Goal: Communication & Community: Answer question/provide support

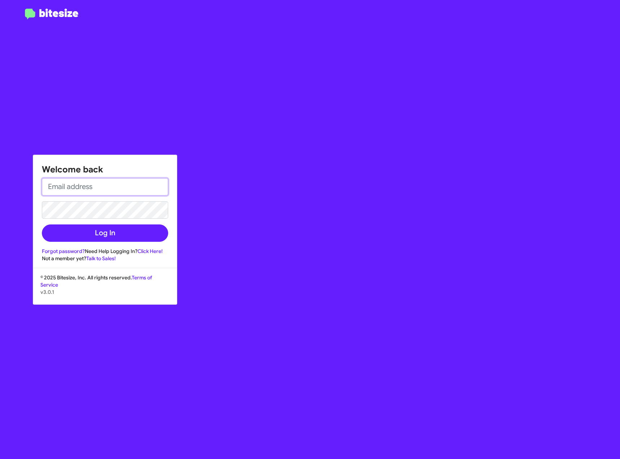
click at [131, 185] on input "email" at bounding box center [105, 186] width 126 height 17
type input "[EMAIL_ADDRESS][DOMAIN_NAME]"
click at [42, 224] on button "Log In" at bounding box center [105, 232] width 126 height 17
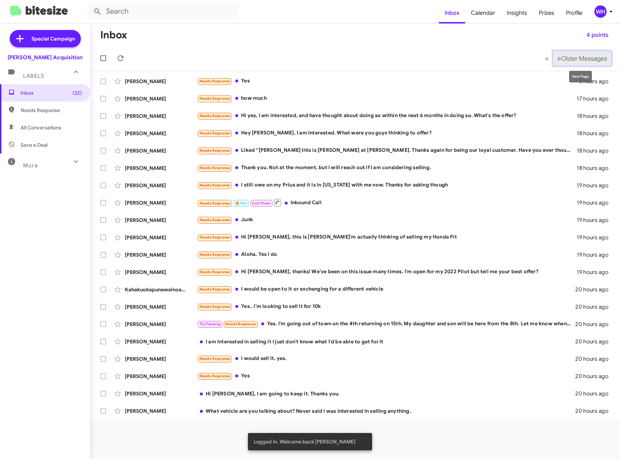
click at [570, 59] on span "Older Messages" at bounding box center [584, 59] width 46 height 8
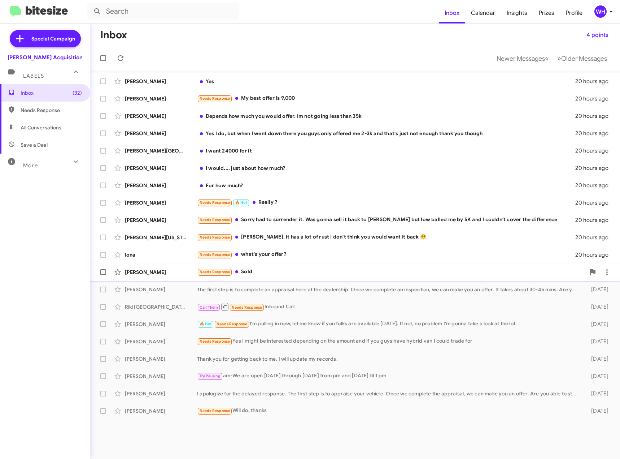
drag, startPoint x: 145, startPoint y: 275, endPoint x: 159, endPoint y: 271, distance: 14.3
click at [145, 275] on div "[PERSON_NAME]" at bounding box center [161, 271] width 72 height 7
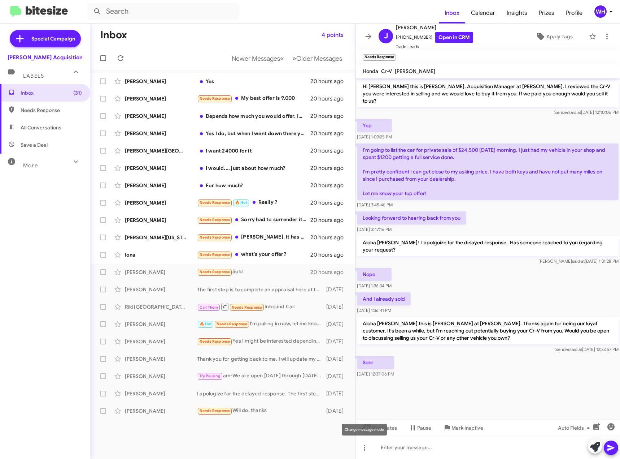
drag, startPoint x: 369, startPoint y: 429, endPoint x: 400, endPoint y: 418, distance: 32.7
click at [370, 429] on div "Change message mode" at bounding box center [364, 430] width 45 height 12
click at [389, 425] on span "Templates" at bounding box center [379, 427] width 36 height 13
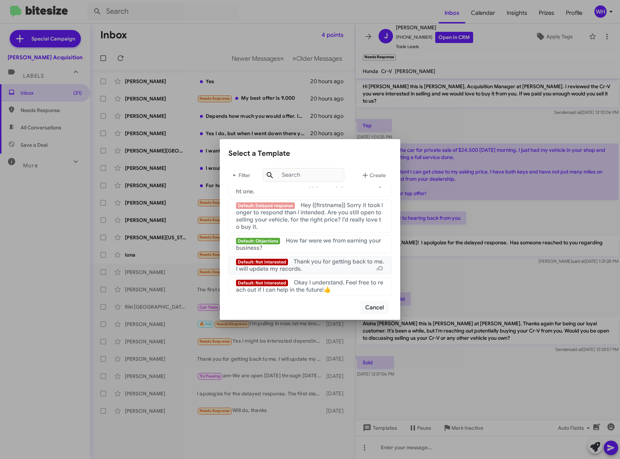
scroll to position [732, 0]
click at [334, 266] on div "Default: Not Interested Thank you for getting back to me. I will update my reco…" at bounding box center [310, 265] width 148 height 14
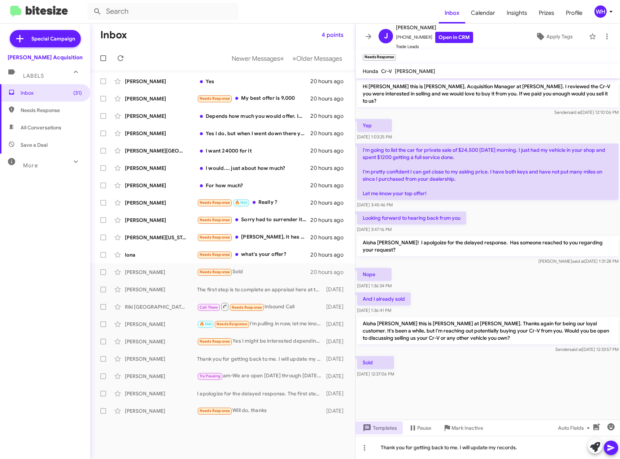
drag, startPoint x: 616, startPoint y: 449, endPoint x: 608, endPoint y: 448, distance: 7.3
click at [615, 449] on button at bounding box center [611, 447] width 14 height 14
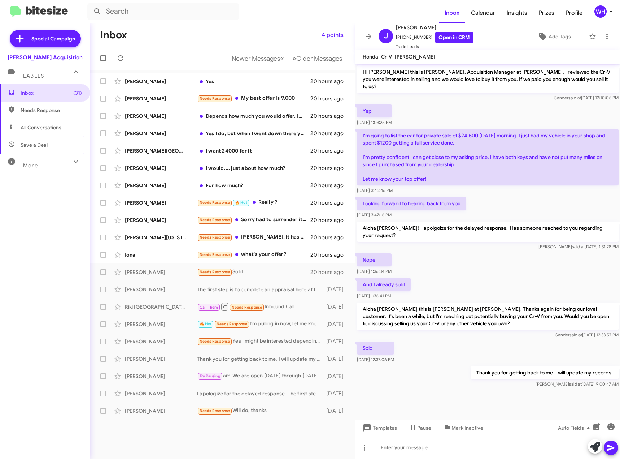
click at [474, 428] on span "Mark Inactive" at bounding box center [468, 427] width 32 height 13
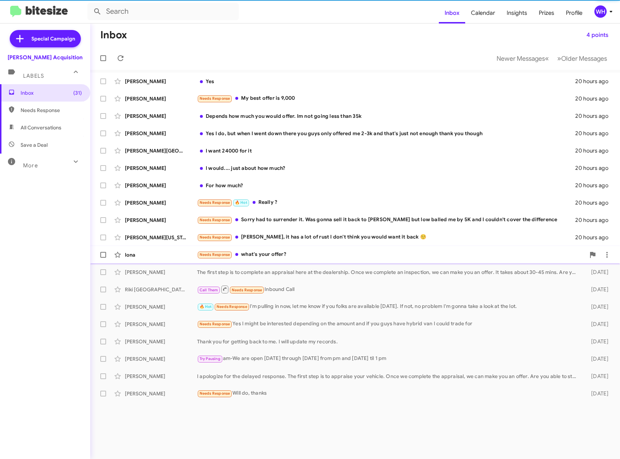
click at [160, 256] on div "Iona" at bounding box center [161, 254] width 72 height 7
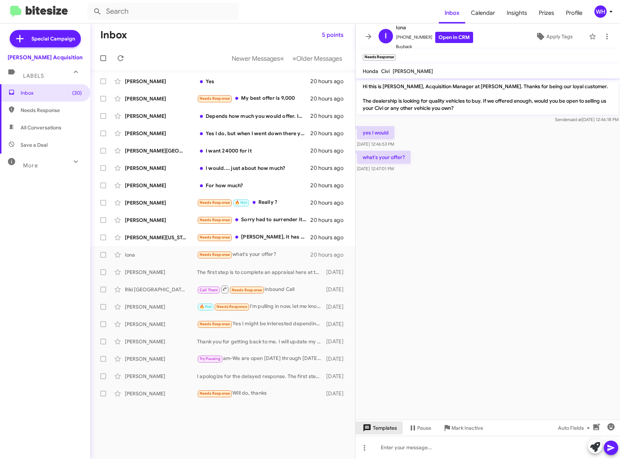
click at [387, 426] on span "Templates" at bounding box center [379, 427] width 36 height 13
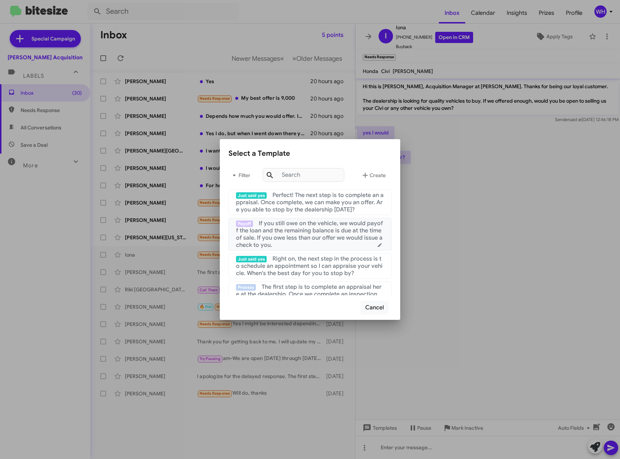
scroll to position [36, 0]
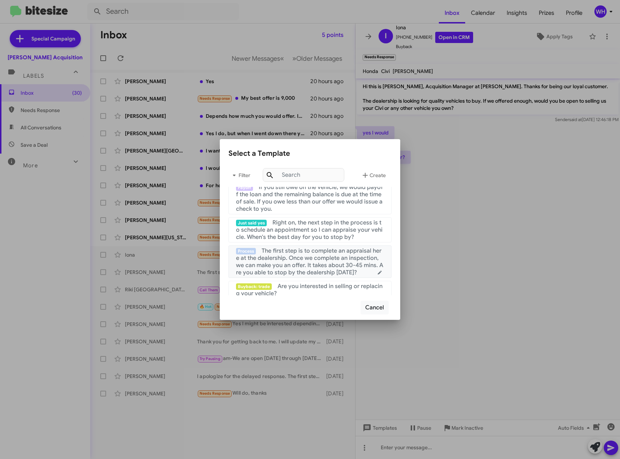
click at [295, 261] on span "The first step is to complete an appraisal here at the dealership. Once we comp…" at bounding box center [309, 261] width 147 height 29
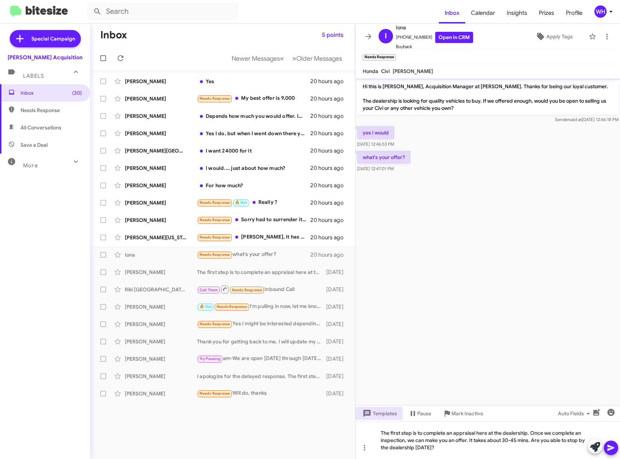
drag, startPoint x: 608, startPoint y: 449, endPoint x: 607, endPoint y: 440, distance: 8.8
click at [609, 446] on icon at bounding box center [611, 447] width 7 height 6
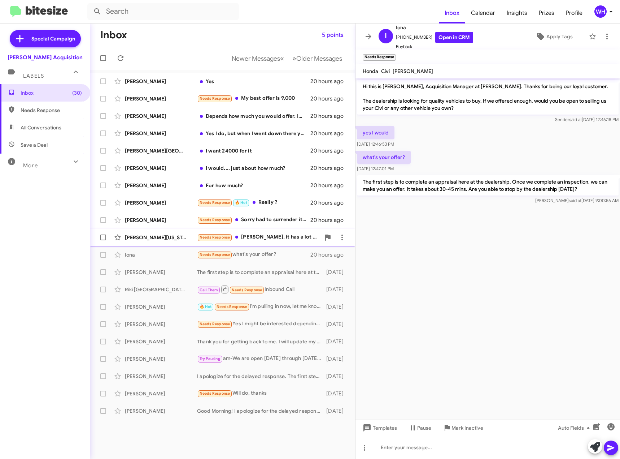
click at [158, 235] on div "[PERSON_NAME][US_STATE]" at bounding box center [161, 237] width 72 height 7
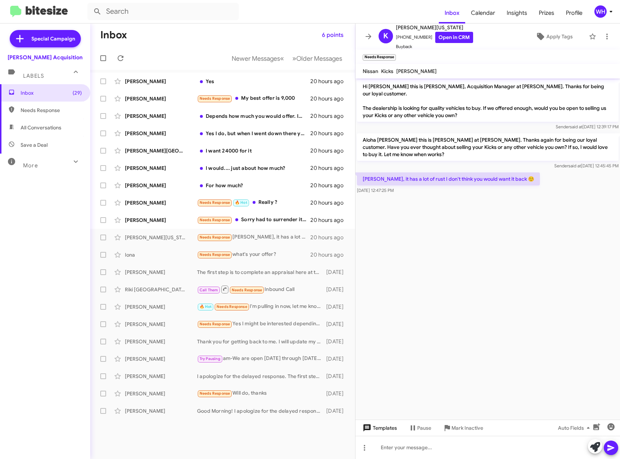
click at [381, 428] on span "Templates" at bounding box center [379, 427] width 36 height 13
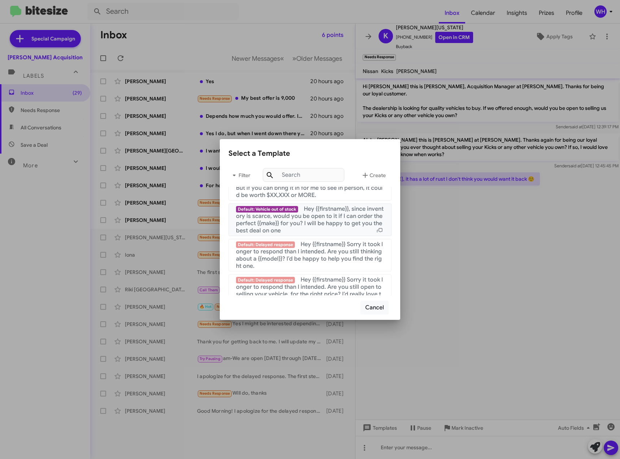
scroll to position [722, 0]
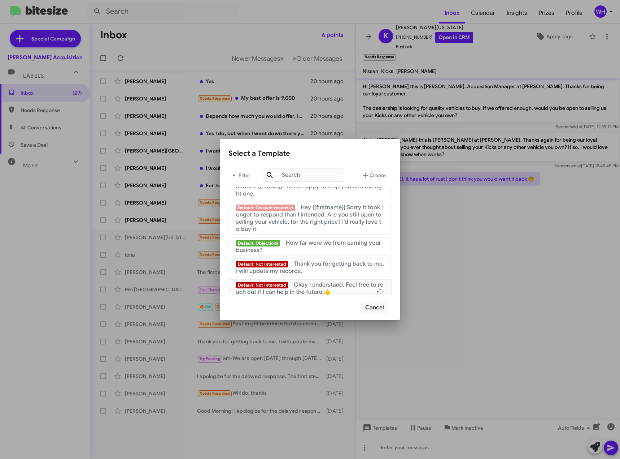
click at [322, 290] on span "Okay I understand. Feel free to reach out if I can help in the future!👍" at bounding box center [309, 288] width 147 height 14
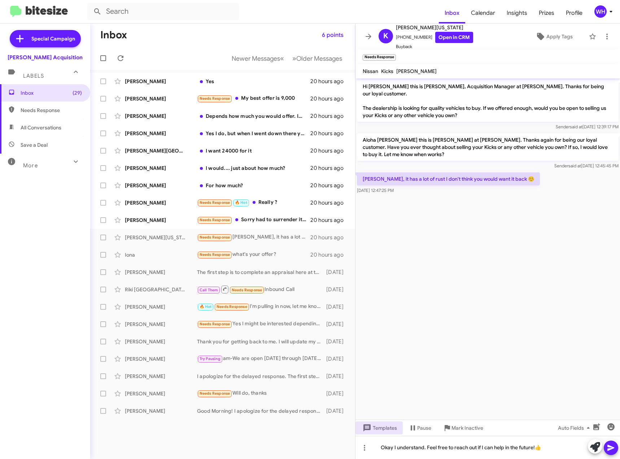
click at [613, 451] on icon at bounding box center [611, 447] width 9 height 9
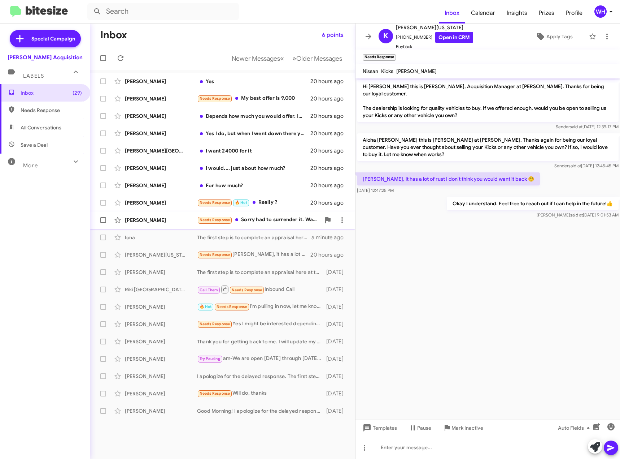
click at [146, 216] on div "[PERSON_NAME] Needs Response Sorry had to surrender it. Was gonna sell it back …" at bounding box center [222, 220] width 253 height 14
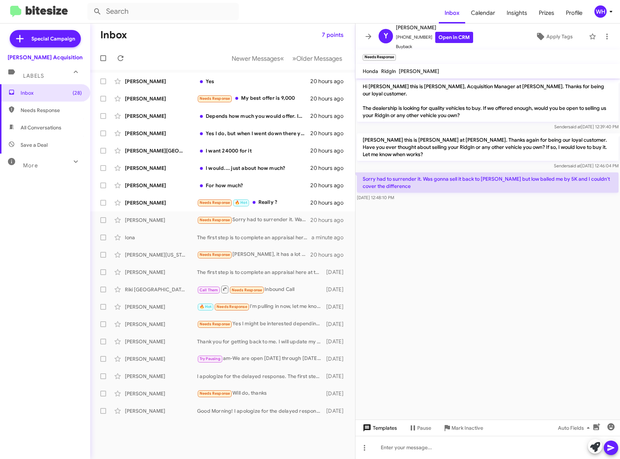
click at [377, 424] on span "Templates" at bounding box center [379, 427] width 36 height 13
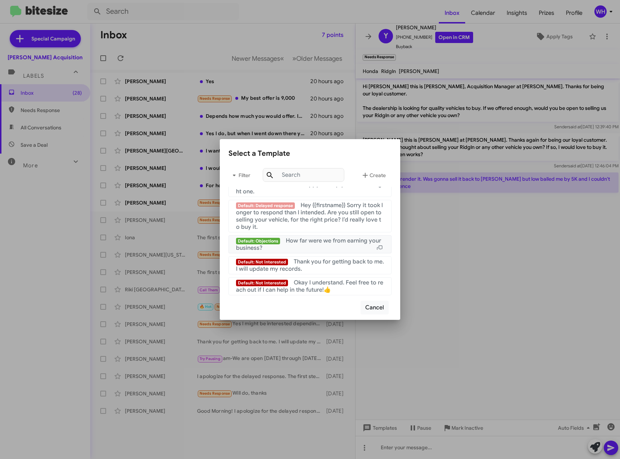
scroll to position [732, 0]
click at [306, 259] on span "Thank you for getting back to me. I will update my records." at bounding box center [310, 265] width 148 height 14
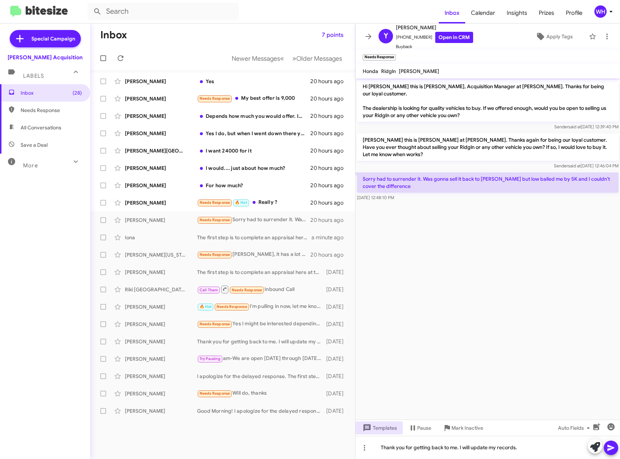
click at [613, 450] on icon at bounding box center [611, 447] width 9 height 9
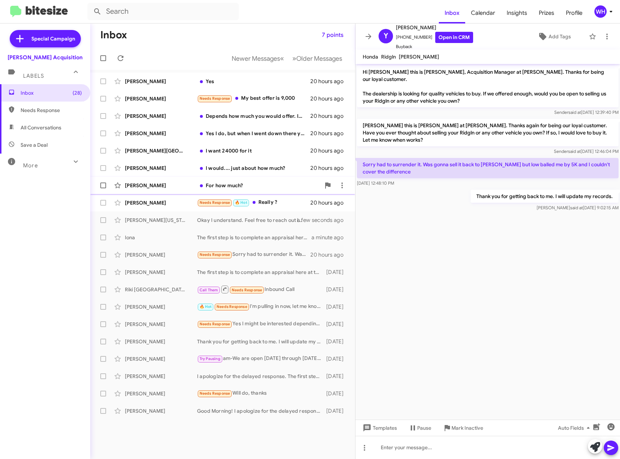
click at [131, 193] on span "[PERSON_NAME] For how much? 20 hours ago" at bounding box center [222, 185] width 265 height 17
click at [138, 201] on div "[PERSON_NAME]" at bounding box center [161, 202] width 72 height 7
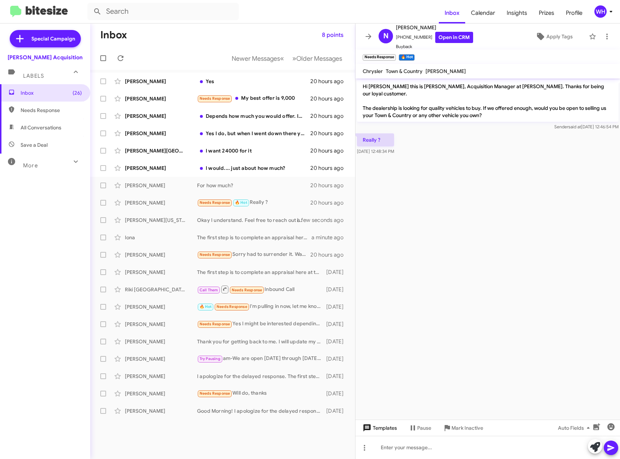
click at [386, 424] on span "Templates" at bounding box center [379, 427] width 36 height 13
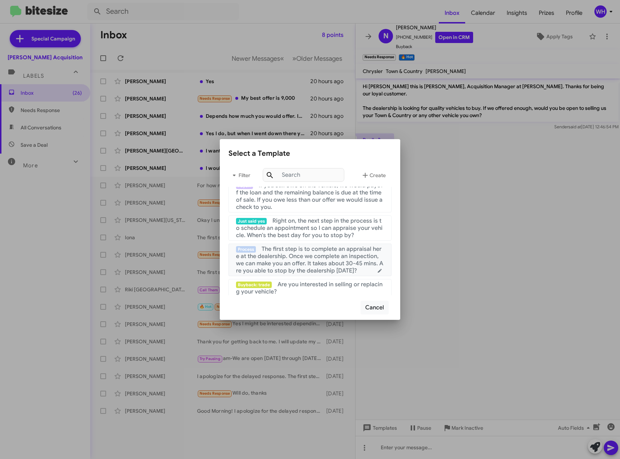
scroll to position [108, 0]
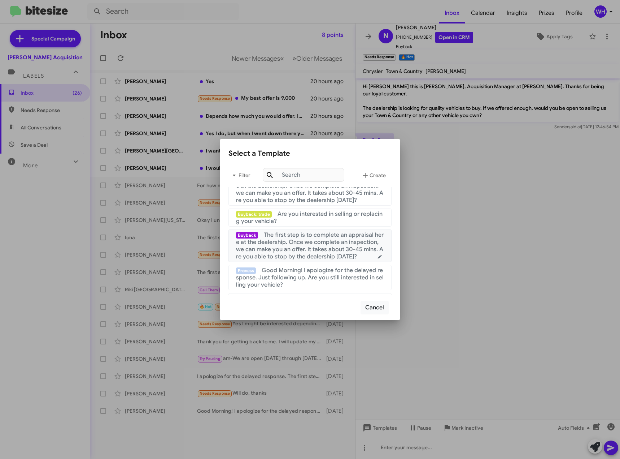
click at [294, 240] on span "The first step is to complete an appraisal here at the dealership. Once we comp…" at bounding box center [310, 245] width 148 height 29
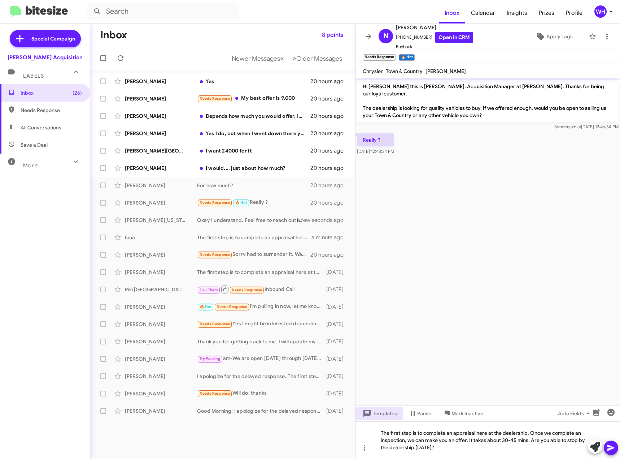
click at [611, 447] on icon at bounding box center [611, 447] width 7 height 6
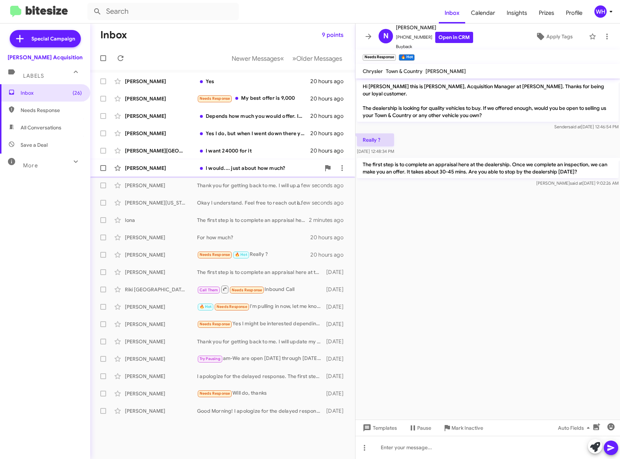
click at [144, 165] on div "[PERSON_NAME]" at bounding box center [161, 167] width 72 height 7
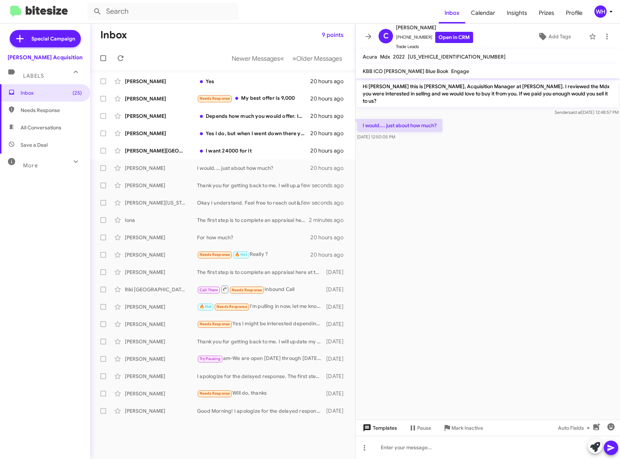
click at [379, 424] on span "Templates" at bounding box center [379, 427] width 36 height 13
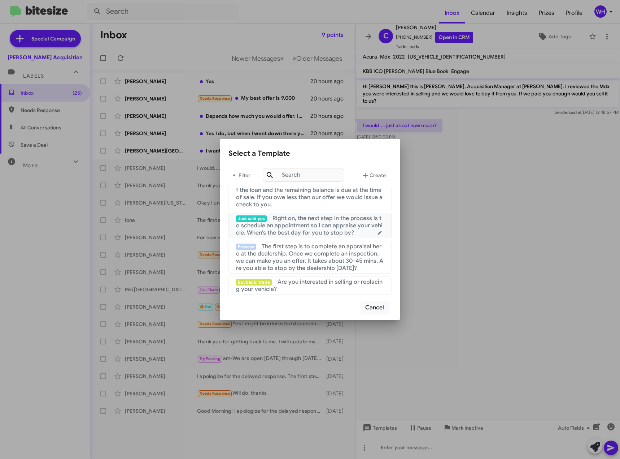
scroll to position [108, 0]
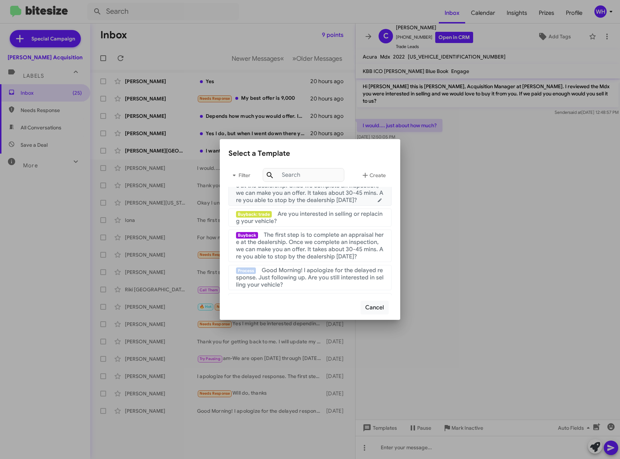
click at [308, 199] on span "The first step is to complete an appraisal here at the dealership. Once we comp…" at bounding box center [309, 189] width 147 height 29
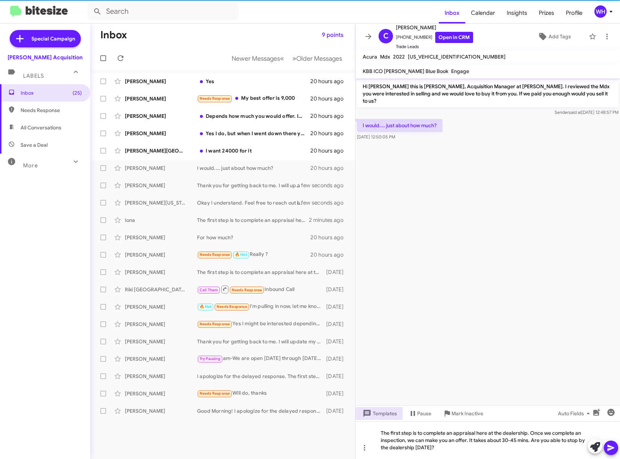
click at [616, 448] on button at bounding box center [611, 447] width 14 height 14
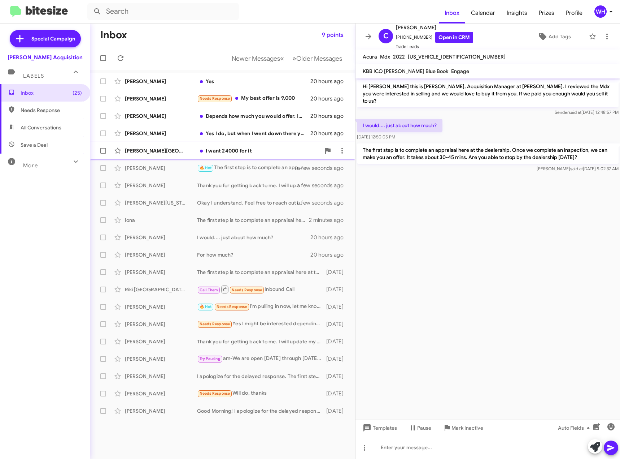
click at [135, 149] on div "[PERSON_NAME][GEOGRAPHIC_DATA]" at bounding box center [161, 150] width 72 height 7
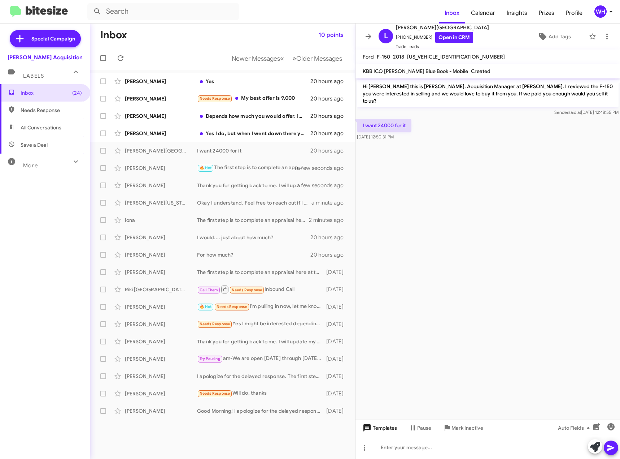
click at [384, 426] on span "Templates" at bounding box center [379, 427] width 36 height 13
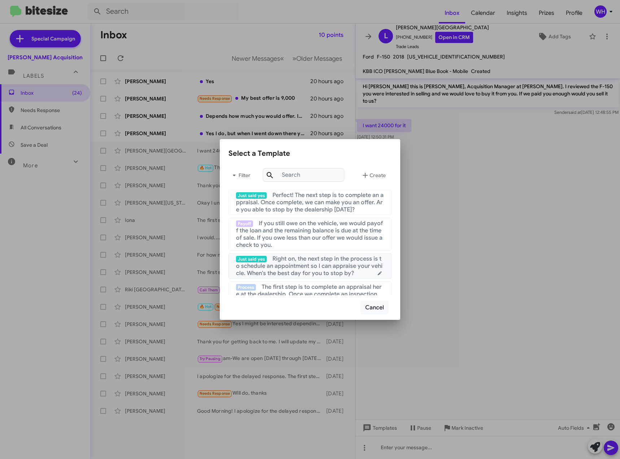
click at [313, 269] on span "Right on, the next step in the process is to schedule an appointment so I can a…" at bounding box center [309, 266] width 147 height 22
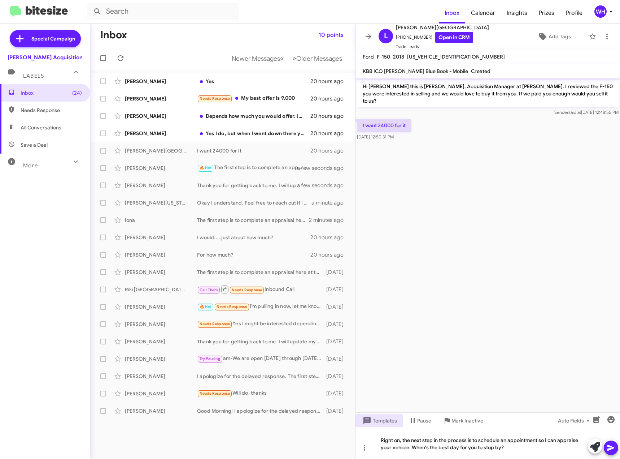
click at [609, 450] on icon at bounding box center [611, 447] width 9 height 9
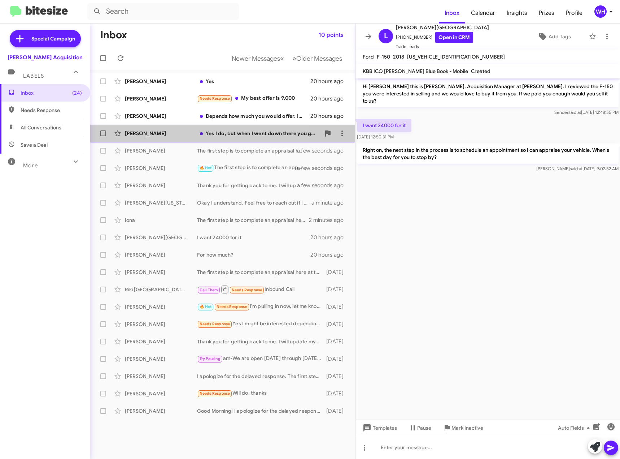
click at [149, 135] on div "[PERSON_NAME]" at bounding box center [161, 133] width 72 height 7
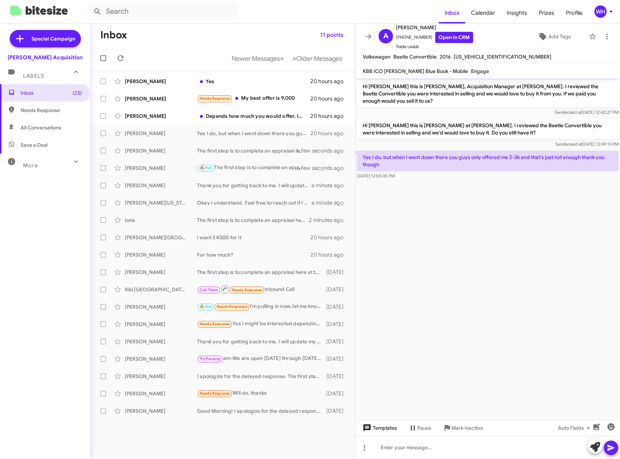
click at [385, 427] on span "Templates" at bounding box center [379, 427] width 36 height 13
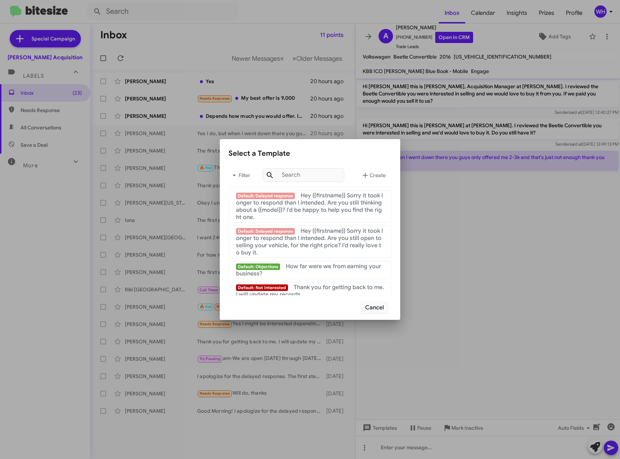
scroll to position [732, 0]
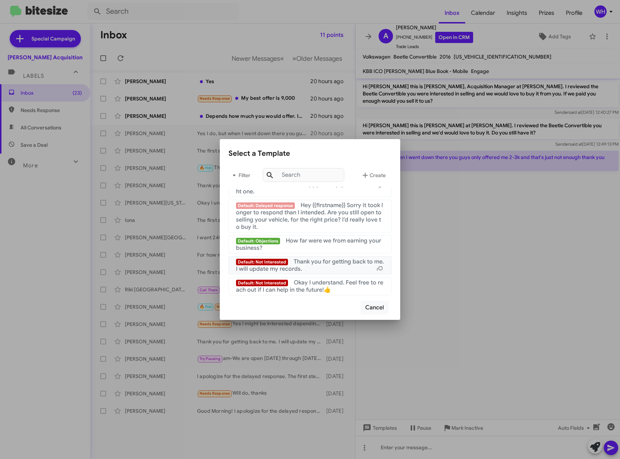
click at [312, 260] on span "Thank you for getting back to me. I will update my records." at bounding box center [310, 265] width 148 height 14
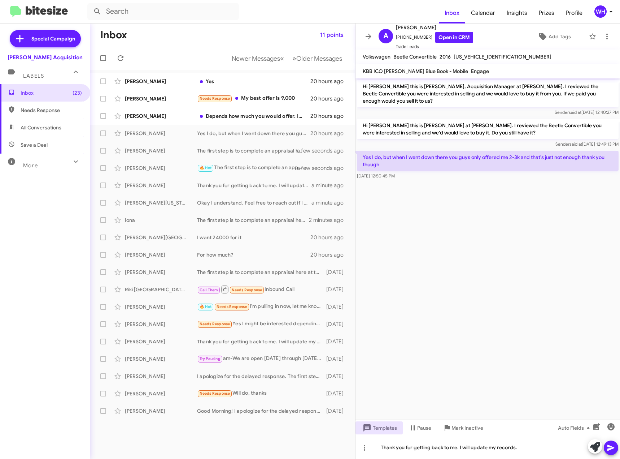
drag, startPoint x: 606, startPoint y: 447, endPoint x: 496, endPoint y: 438, distance: 110.9
click at [607, 447] on button at bounding box center [611, 447] width 14 height 14
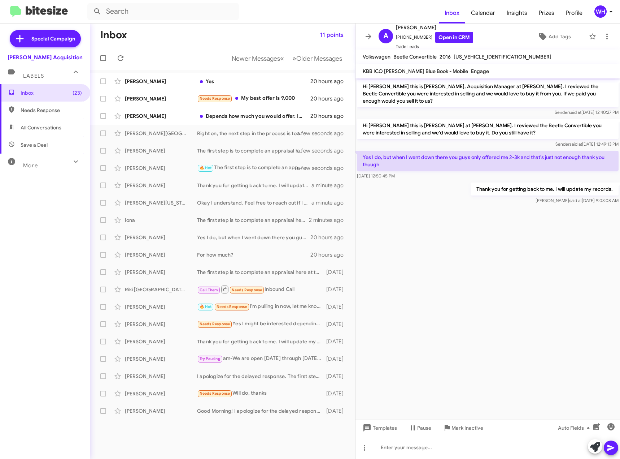
click at [483, 428] on button "Mark Inactive" at bounding box center [463, 427] width 52 height 13
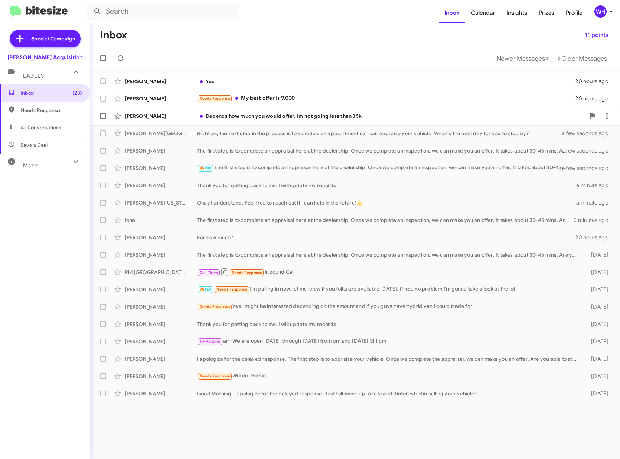
click at [153, 114] on div "[PERSON_NAME]" at bounding box center [161, 115] width 72 height 7
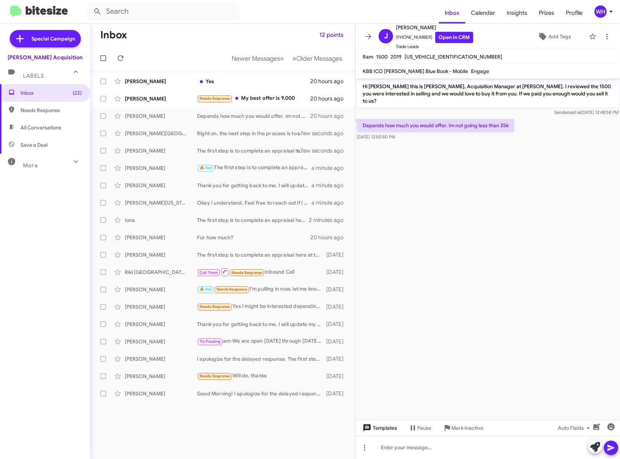
click at [377, 429] on span "Templates" at bounding box center [379, 427] width 36 height 13
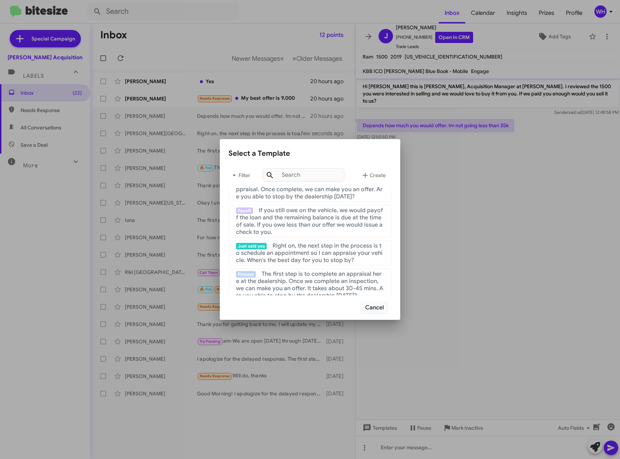
scroll to position [36, 0]
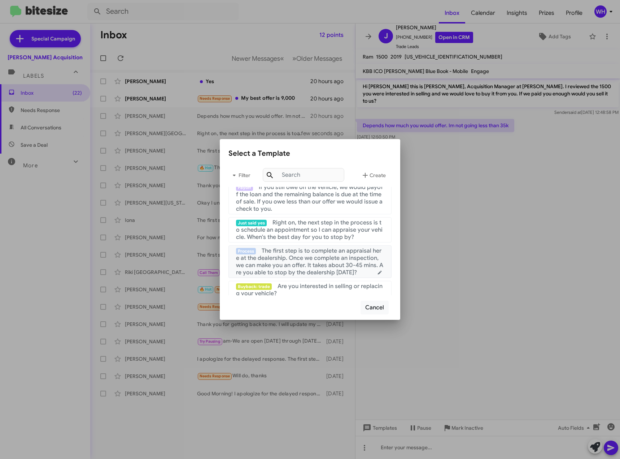
click at [307, 262] on span "The first step is to complete an appraisal here at the dealership. Once we comp…" at bounding box center [309, 261] width 147 height 29
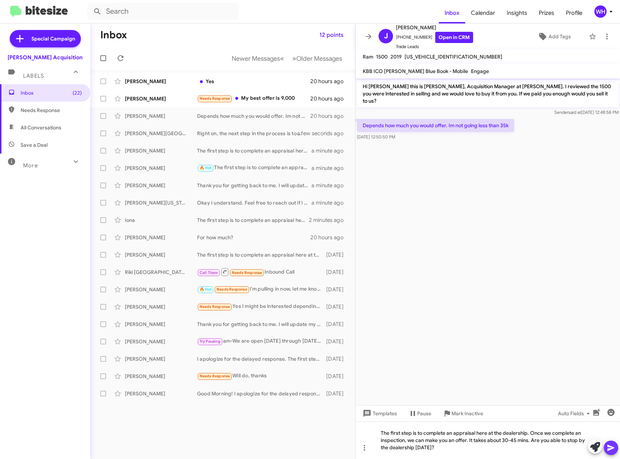
click at [606, 452] on button at bounding box center [611, 447] width 14 height 14
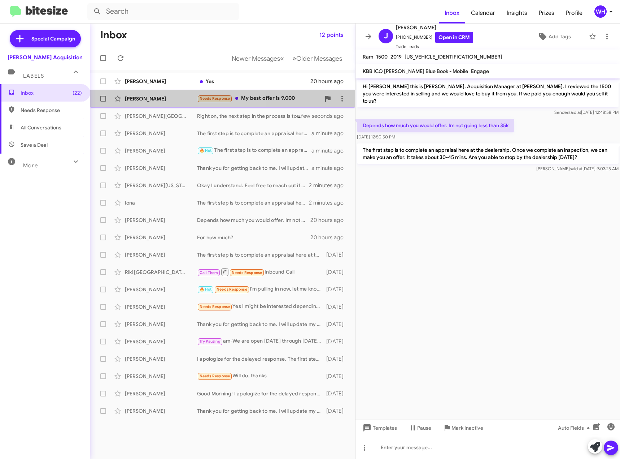
click at [127, 100] on div "[PERSON_NAME]" at bounding box center [161, 98] width 72 height 7
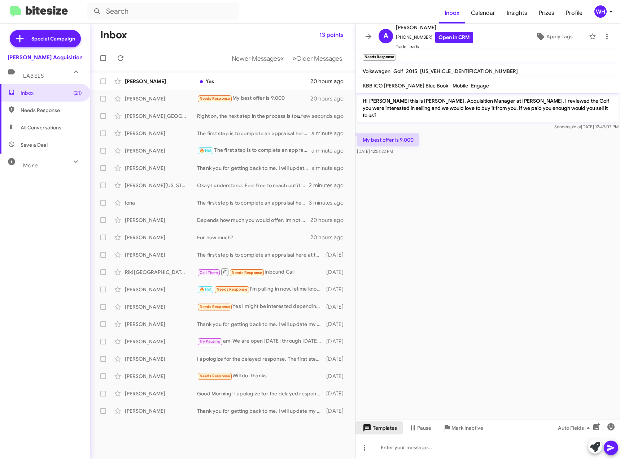
click at [395, 425] on span "Templates" at bounding box center [379, 427] width 36 height 13
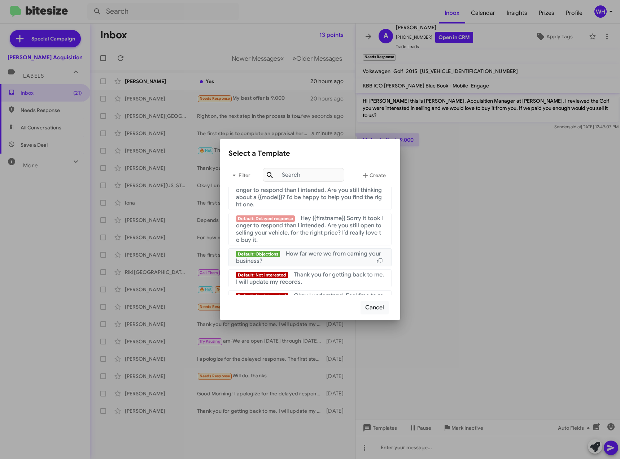
scroll to position [732, 0]
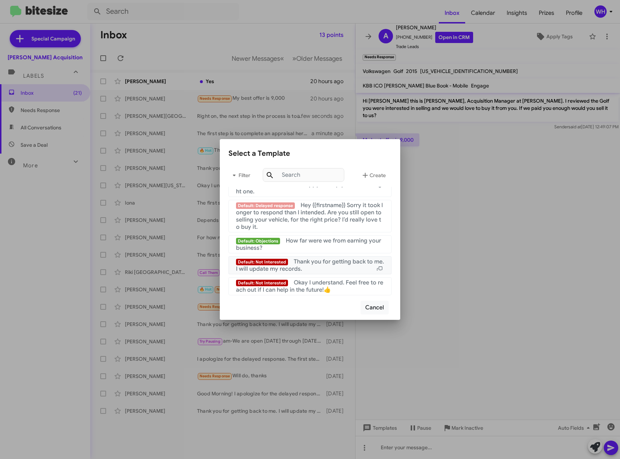
click at [311, 271] on div "Default: Not Interested Thank you for getting back to me. I will update my reco…" at bounding box center [310, 265] width 148 height 14
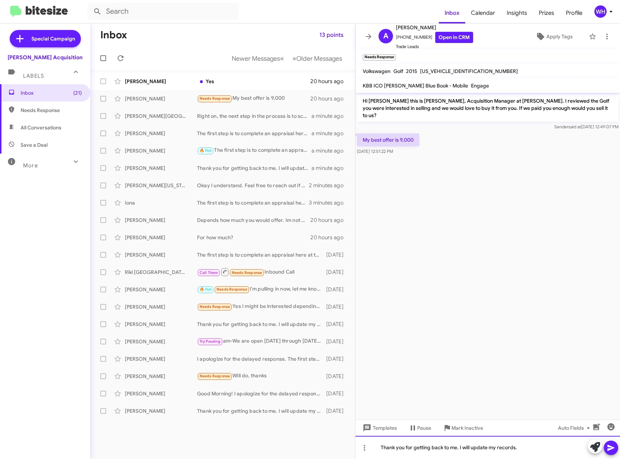
drag, startPoint x: 535, startPoint y: 447, endPoint x: 316, endPoint y: 450, distance: 218.8
click at [316, 450] on div "Inbox 13 points Newer Messages « Previous » Next Older Messages [PERSON_NAME] Y…" at bounding box center [355, 240] width 530 height 435
click at [387, 426] on span "Templates" at bounding box center [379, 427] width 36 height 13
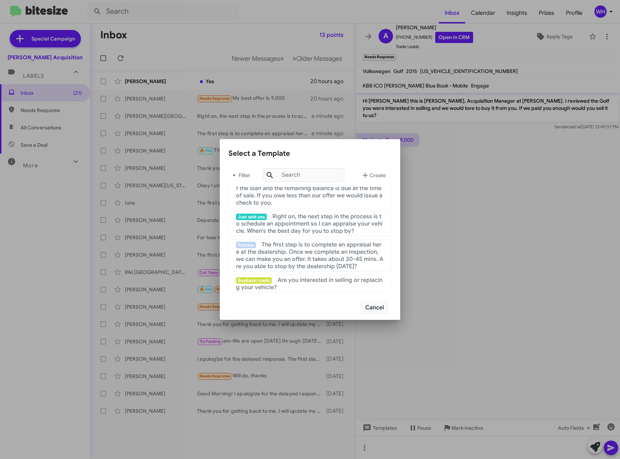
scroll to position [108, 0]
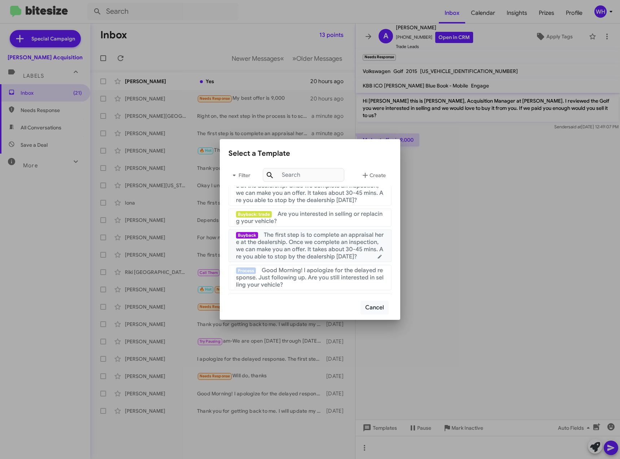
click at [348, 242] on span "The first step is to complete an appraisal here at the dealership. Once we comp…" at bounding box center [310, 245] width 148 height 29
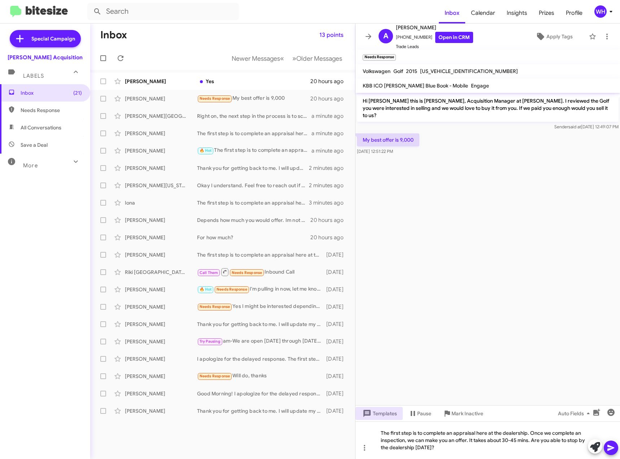
drag, startPoint x: 606, startPoint y: 447, endPoint x: 606, endPoint y: 443, distance: 4.3
click at [606, 444] on button at bounding box center [611, 447] width 14 height 14
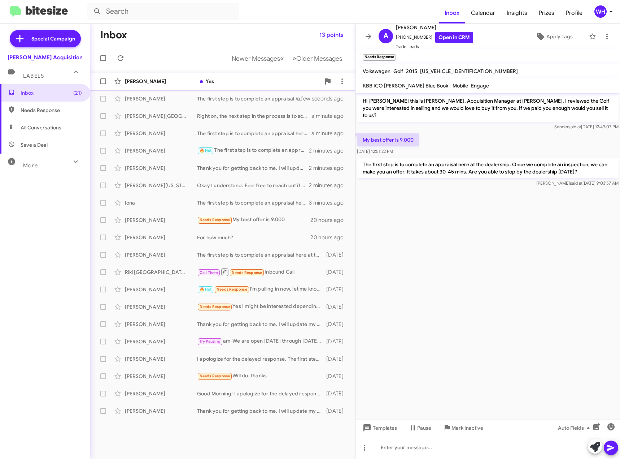
click at [139, 77] on div "[PERSON_NAME] Yes 20 hours ago" at bounding box center [222, 81] width 253 height 14
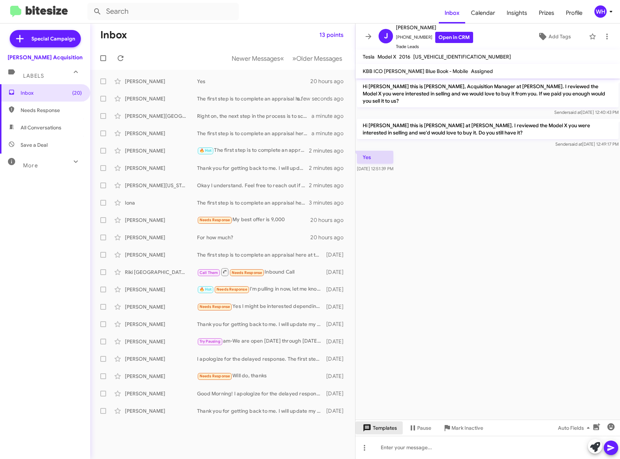
click at [388, 427] on span "Templates" at bounding box center [379, 427] width 36 height 13
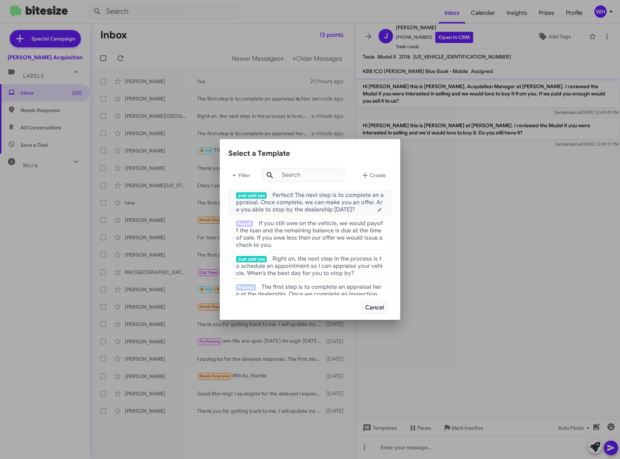
click at [273, 203] on span "Perfect! The next step is to complete an appraisal. Once complete, we can make …" at bounding box center [310, 202] width 148 height 22
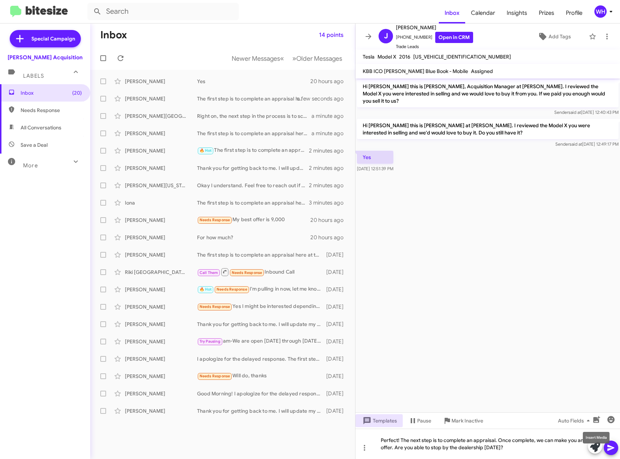
click at [615, 448] on icon at bounding box center [611, 447] width 9 height 9
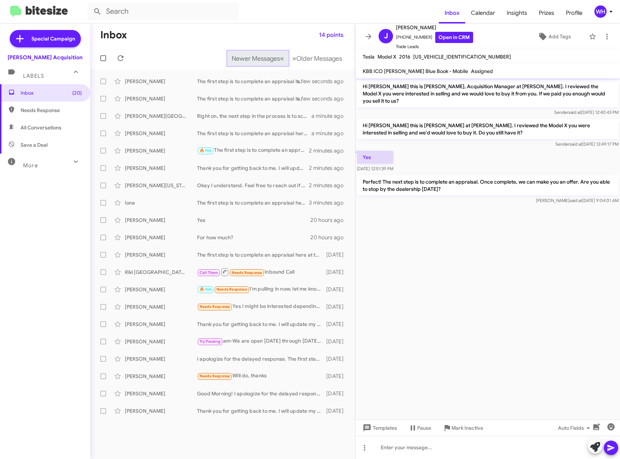
click at [245, 61] on span "Newer Messages" at bounding box center [256, 59] width 48 height 8
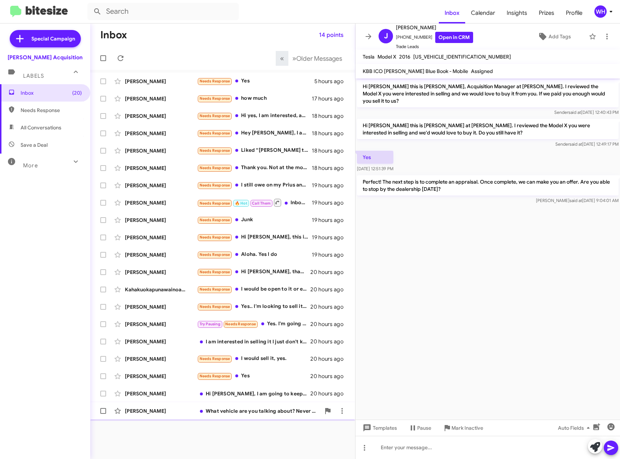
click at [193, 411] on div "[PERSON_NAME]" at bounding box center [161, 410] width 72 height 7
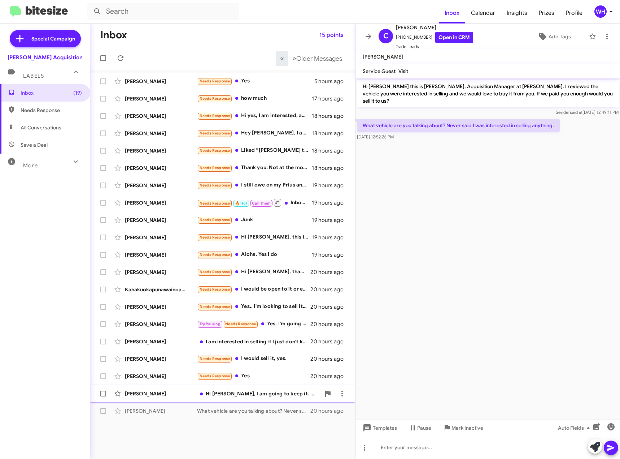
click at [138, 397] on div "[PERSON_NAME] Hi [PERSON_NAME], I am going to keep it. Thanks you. 20 hours ago" at bounding box center [222, 393] width 253 height 14
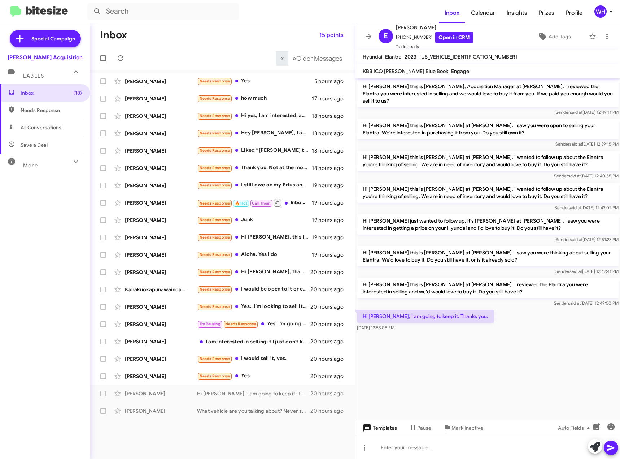
click at [389, 426] on span "Templates" at bounding box center [379, 427] width 36 height 13
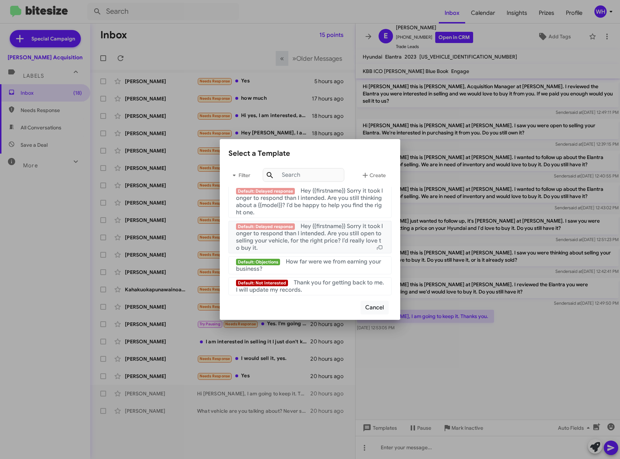
scroll to position [732, 0]
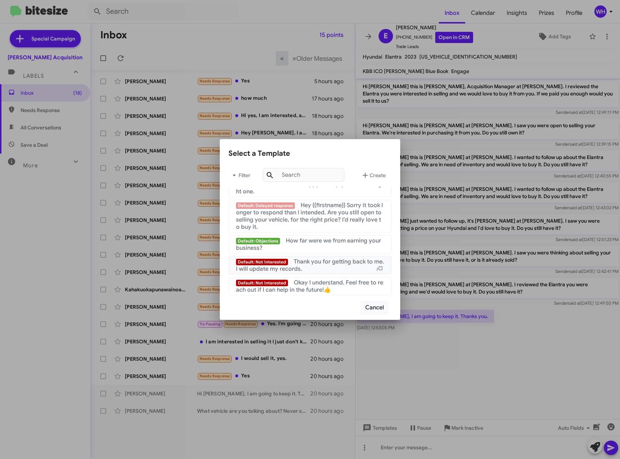
click at [322, 263] on span "Thank you for getting back to me. I will update my records." at bounding box center [310, 265] width 148 height 14
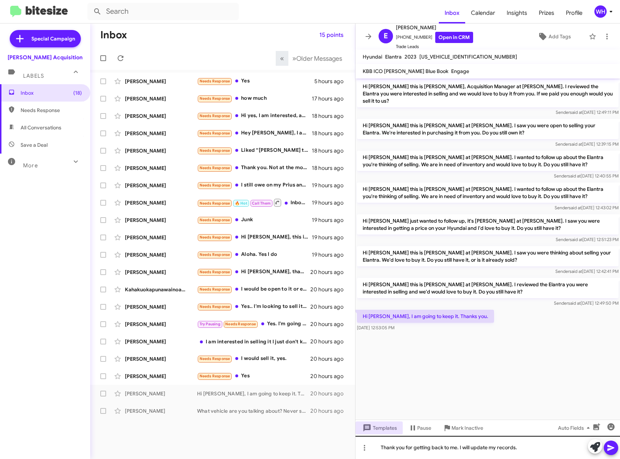
drag, startPoint x: 612, startPoint y: 445, endPoint x: 576, endPoint y: 442, distance: 36.6
click at [612, 446] on icon at bounding box center [611, 447] width 9 height 9
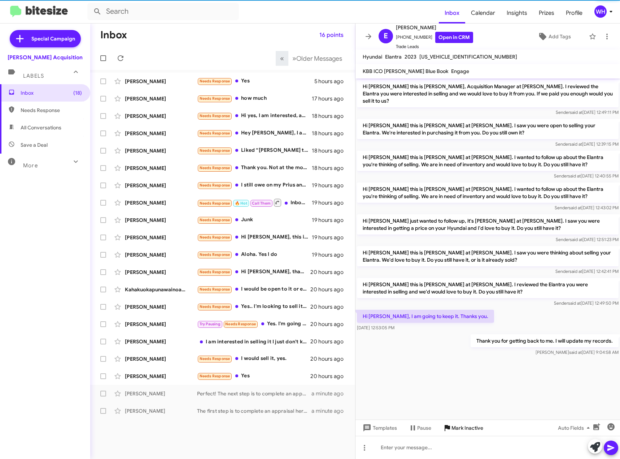
click at [463, 428] on span "Mark Inactive" at bounding box center [468, 427] width 32 height 13
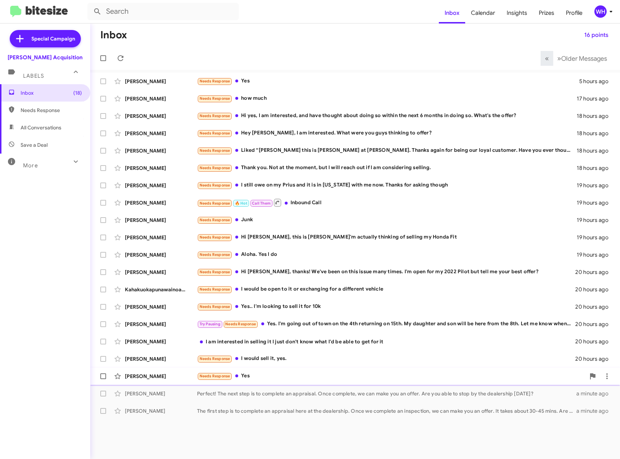
click at [141, 375] on div "[PERSON_NAME]" at bounding box center [161, 375] width 72 height 7
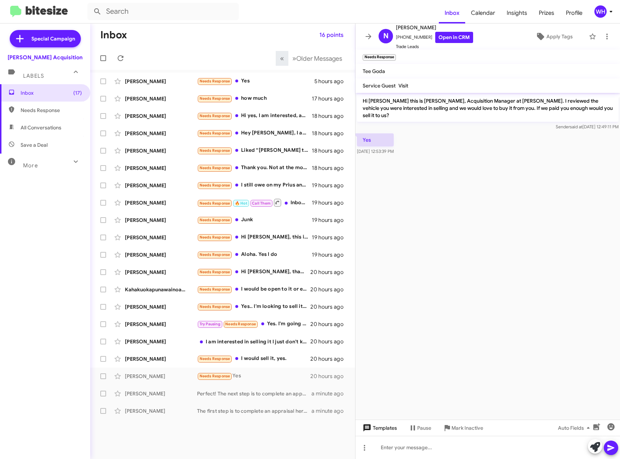
click at [389, 430] on span "Templates" at bounding box center [379, 427] width 36 height 13
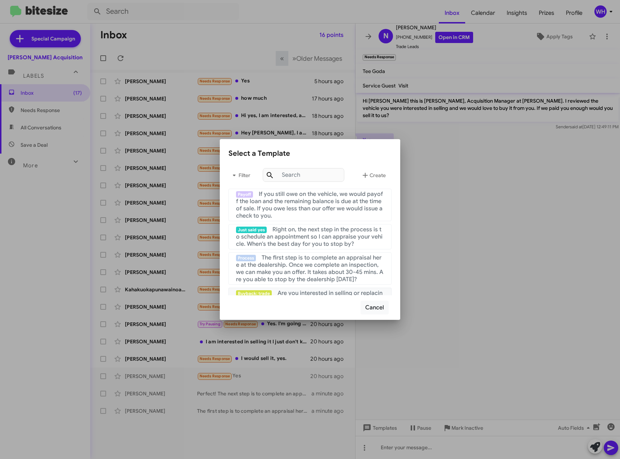
scroll to position [72, 0]
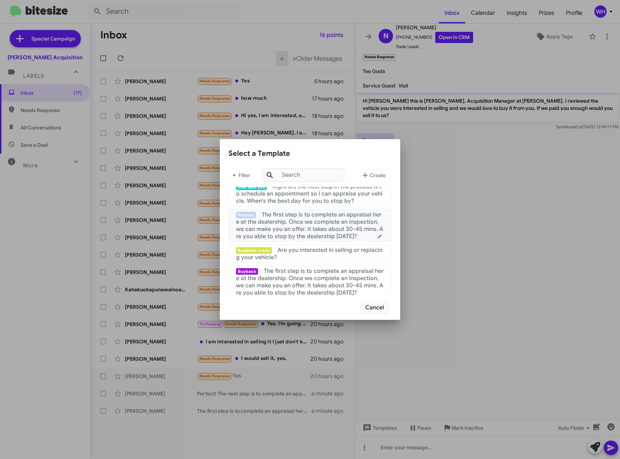
click at [307, 220] on span "The first step is to complete an appraisal here at the dealership. Once we comp…" at bounding box center [309, 225] width 147 height 29
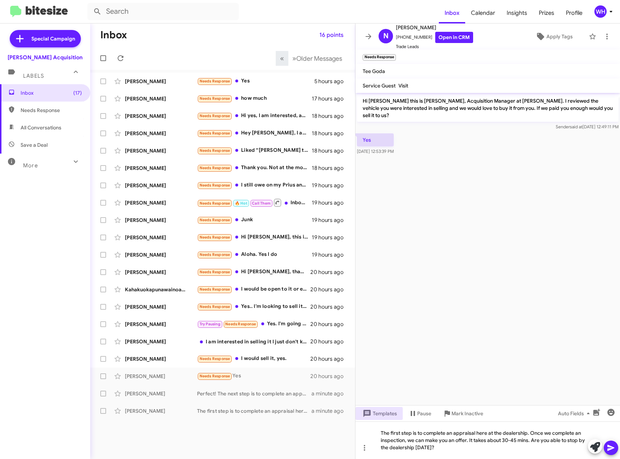
drag, startPoint x: 609, startPoint y: 446, endPoint x: 604, endPoint y: 440, distance: 6.9
click at [608, 445] on icon at bounding box center [611, 447] width 7 height 6
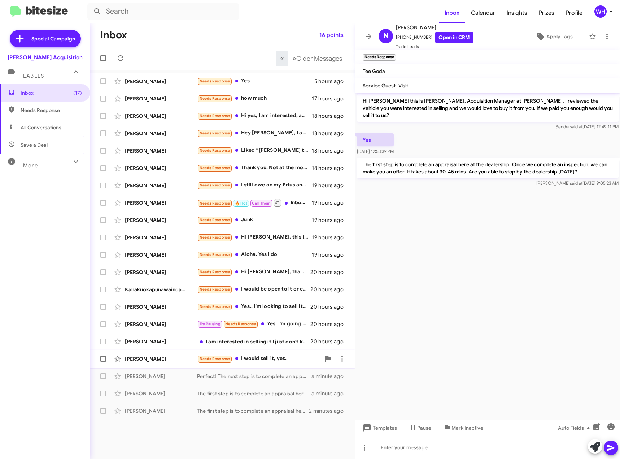
click at [148, 360] on div "[PERSON_NAME]" at bounding box center [161, 358] width 72 height 7
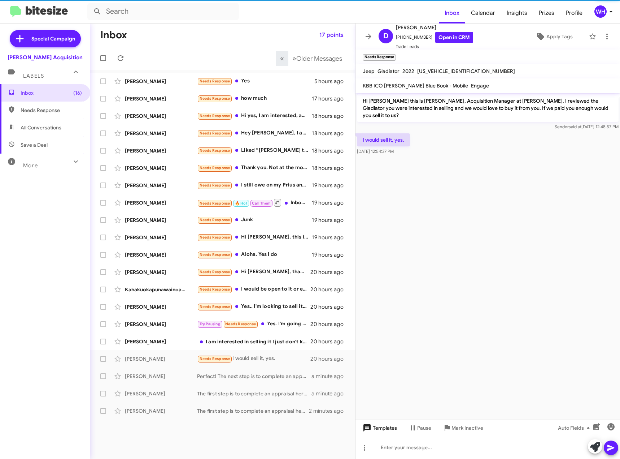
click at [390, 433] on span "Templates" at bounding box center [379, 427] width 36 height 13
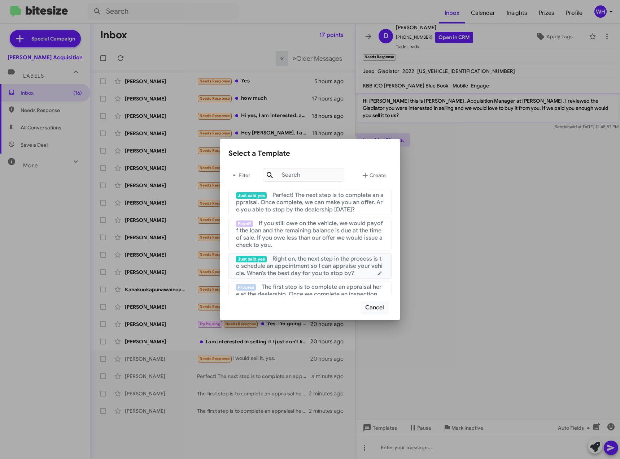
scroll to position [36, 0]
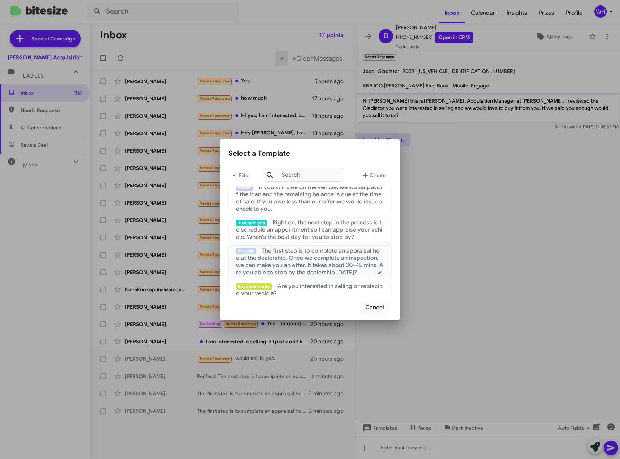
click at [300, 264] on span "The first step is to complete an appraisal here at the dealership. Once we comp…" at bounding box center [309, 261] width 147 height 29
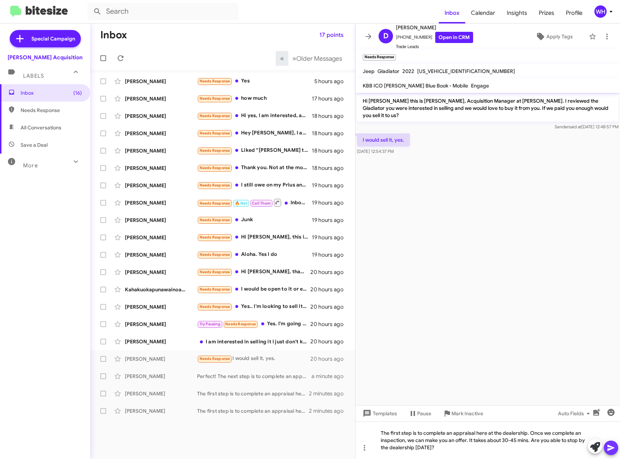
drag, startPoint x: 612, startPoint y: 449, endPoint x: 600, endPoint y: 444, distance: 12.8
click at [612, 450] on icon at bounding box center [611, 447] width 9 height 9
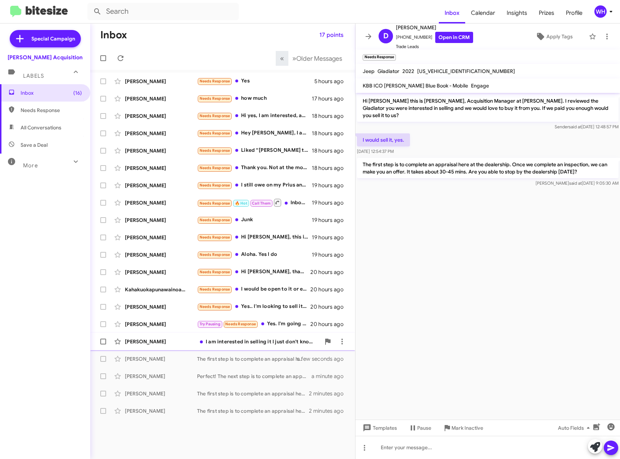
drag, startPoint x: 133, startPoint y: 343, endPoint x: 140, endPoint y: 340, distance: 6.9
click at [134, 342] on div "[PERSON_NAME]" at bounding box center [161, 341] width 72 height 7
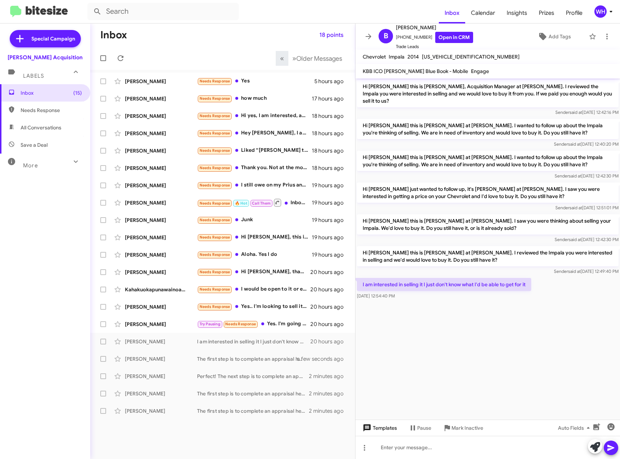
click at [384, 428] on span "Templates" at bounding box center [379, 427] width 36 height 13
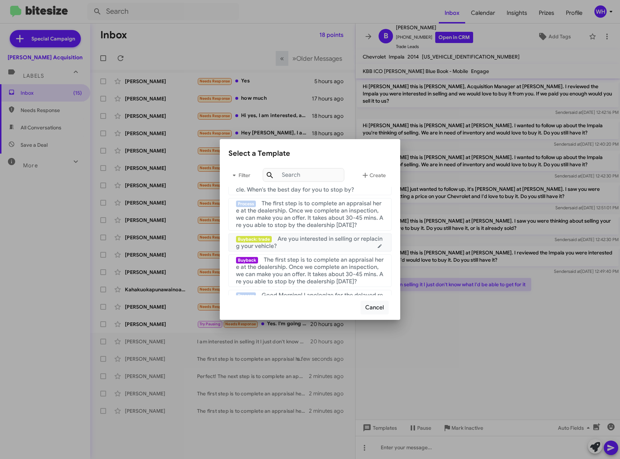
scroll to position [72, 0]
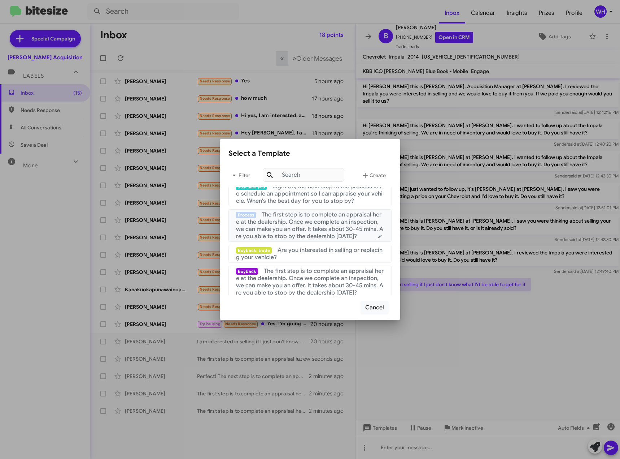
click at [298, 235] on span "The first step is to complete an appraisal here at the dealership. Once we comp…" at bounding box center [309, 225] width 147 height 29
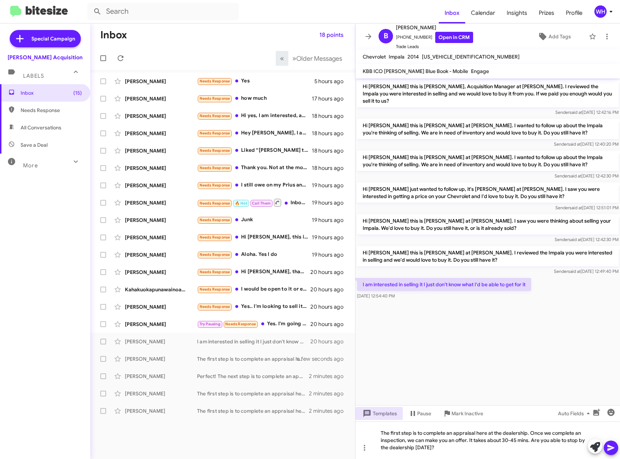
drag, startPoint x: 612, startPoint y: 447, endPoint x: 597, endPoint y: 434, distance: 19.9
click at [612, 447] on icon at bounding box center [611, 447] width 9 height 9
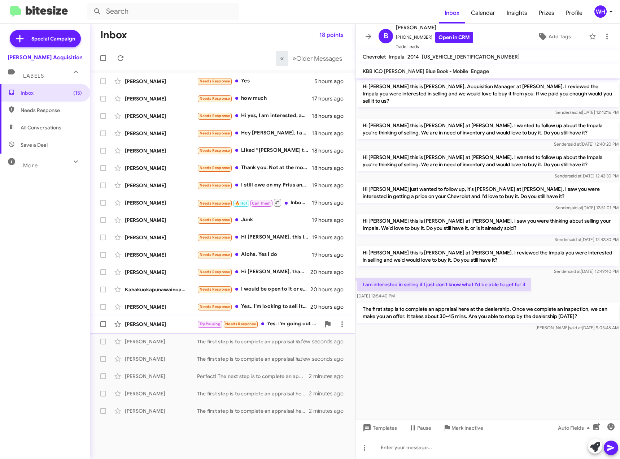
click at [153, 322] on div "[PERSON_NAME]" at bounding box center [161, 323] width 72 height 7
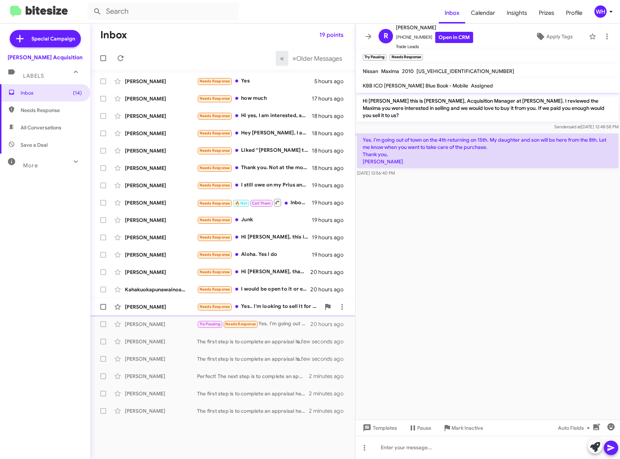
click at [139, 308] on div "[PERSON_NAME]" at bounding box center [161, 306] width 72 height 7
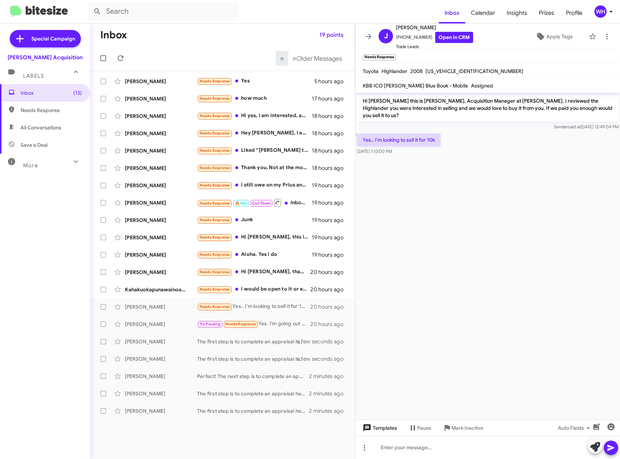
click at [378, 430] on span "Templates" at bounding box center [379, 427] width 36 height 13
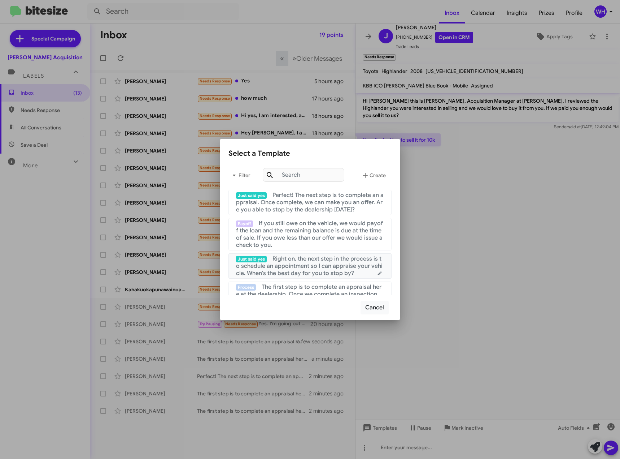
click at [323, 264] on span "Right on, the next step in the process is to schedule an appointment so I can a…" at bounding box center [309, 266] width 147 height 22
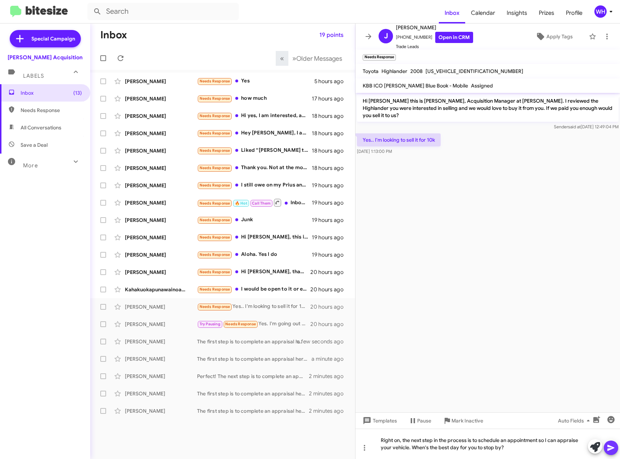
click at [615, 450] on icon at bounding box center [611, 447] width 9 height 9
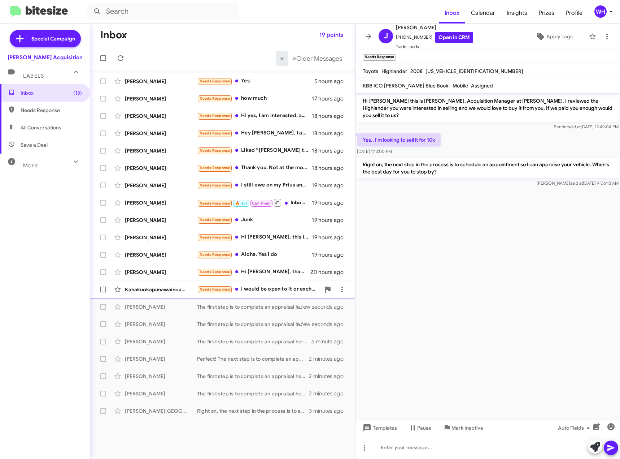
click at [185, 288] on div "Kahakuokapunawainoa [PERSON_NAME]" at bounding box center [161, 289] width 72 height 7
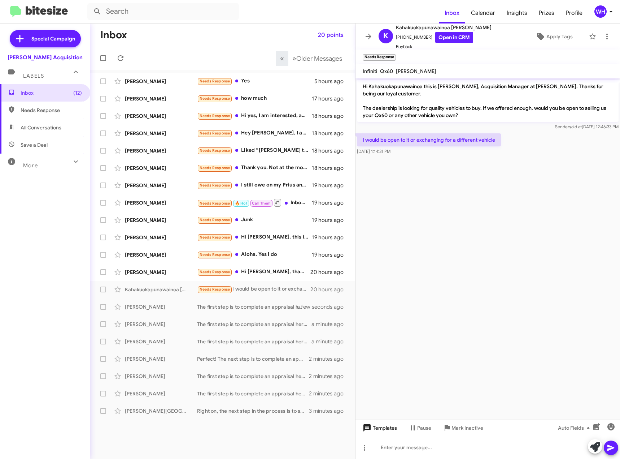
click at [391, 423] on span "Templates" at bounding box center [379, 427] width 36 height 13
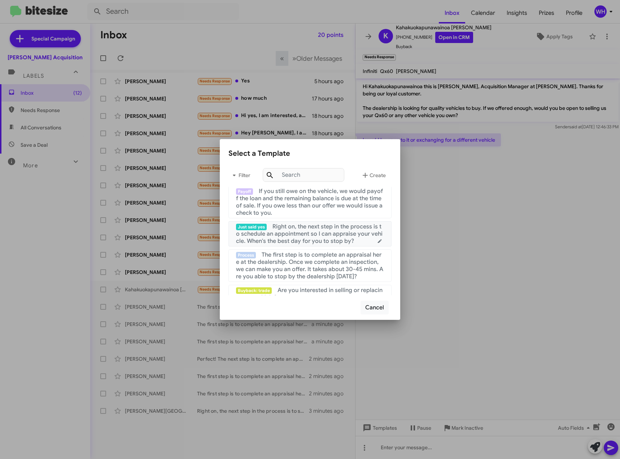
scroll to position [72, 0]
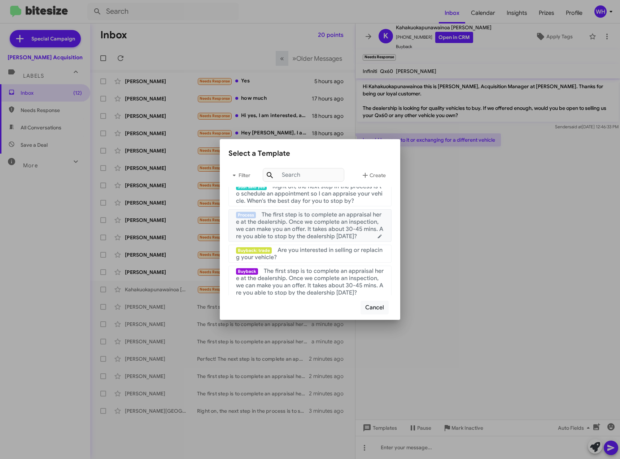
drag, startPoint x: 289, startPoint y: 233, endPoint x: 343, endPoint y: 244, distance: 55.2
click at [291, 234] on span "The first step is to complete an appraisal here at the dealership. Once we comp…" at bounding box center [309, 225] width 147 height 29
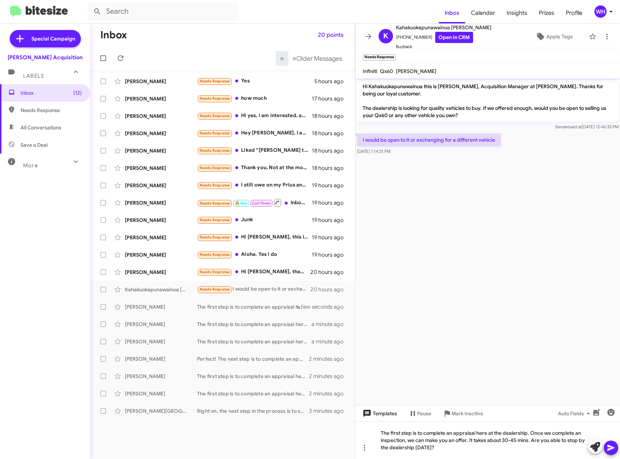
click at [384, 416] on span "Templates" at bounding box center [379, 413] width 36 height 13
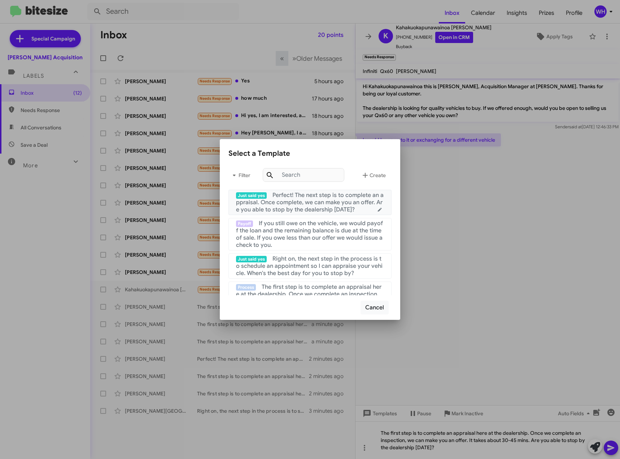
click at [335, 201] on span "Perfect! The next step is to complete an appraisal. Once complete, we can make …" at bounding box center [310, 202] width 148 height 22
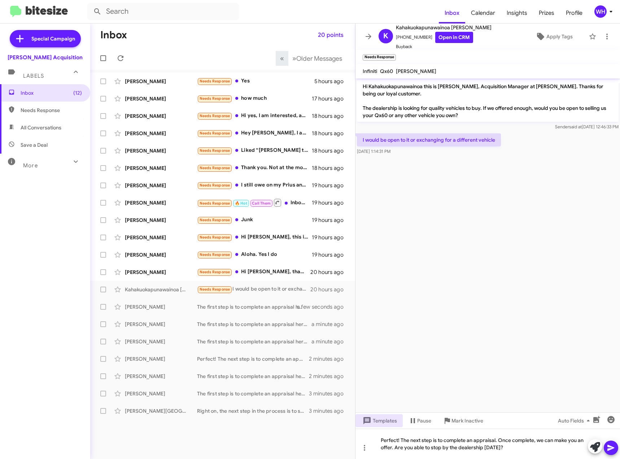
click at [614, 443] on icon at bounding box center [611, 447] width 9 height 9
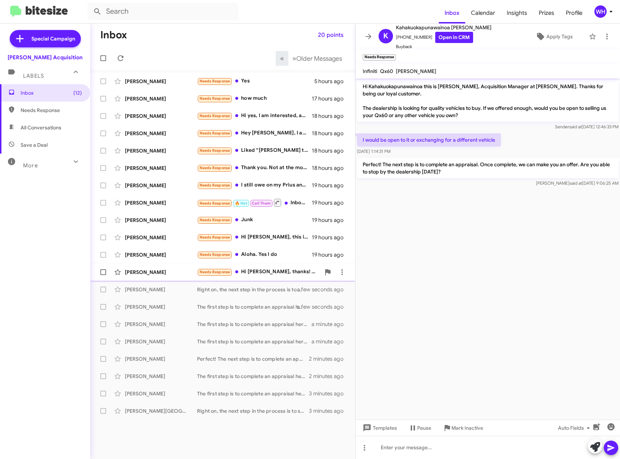
click at [137, 270] on div "[PERSON_NAME]" at bounding box center [161, 271] width 72 height 7
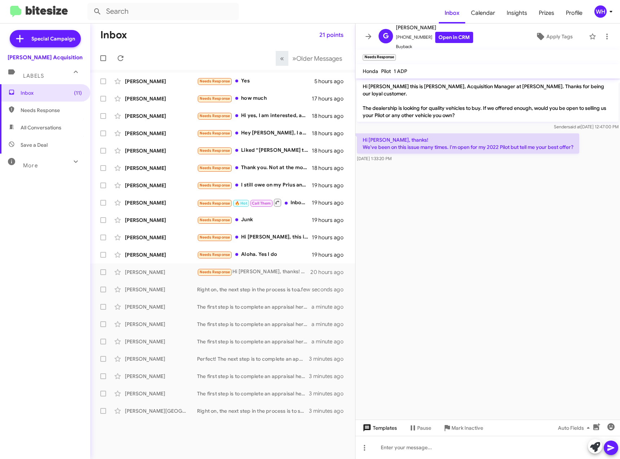
click at [383, 432] on span "Templates" at bounding box center [379, 427] width 36 height 13
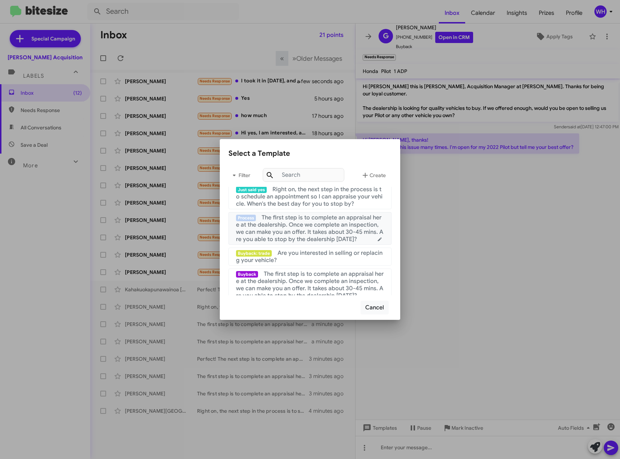
scroll to position [72, 0]
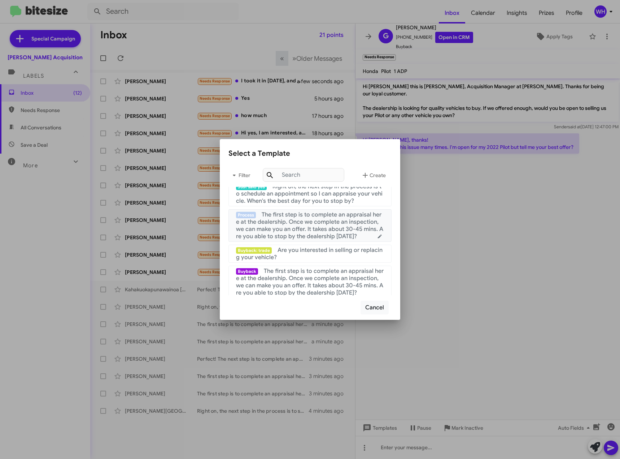
click at [298, 225] on span "The first step is to complete an appraisal here at the dealership. Once we comp…" at bounding box center [309, 225] width 147 height 29
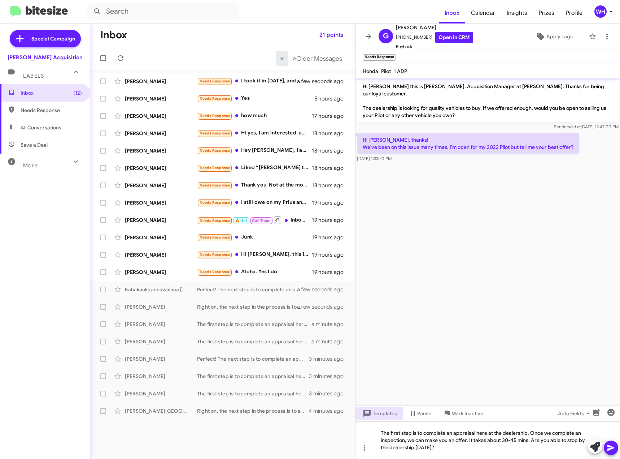
click at [609, 448] on icon at bounding box center [611, 447] width 7 height 6
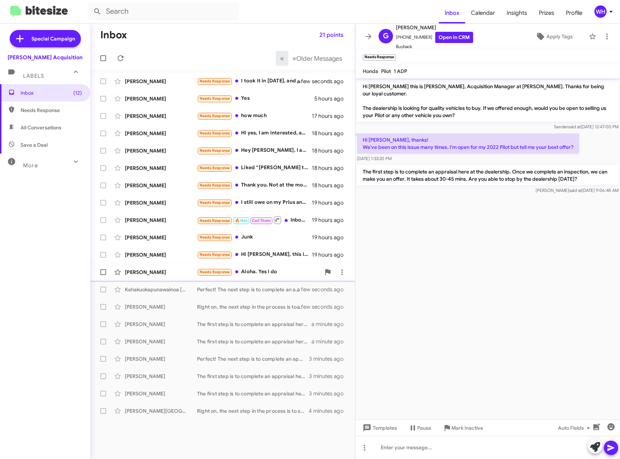
click at [157, 271] on div "[PERSON_NAME]" at bounding box center [161, 271] width 72 height 7
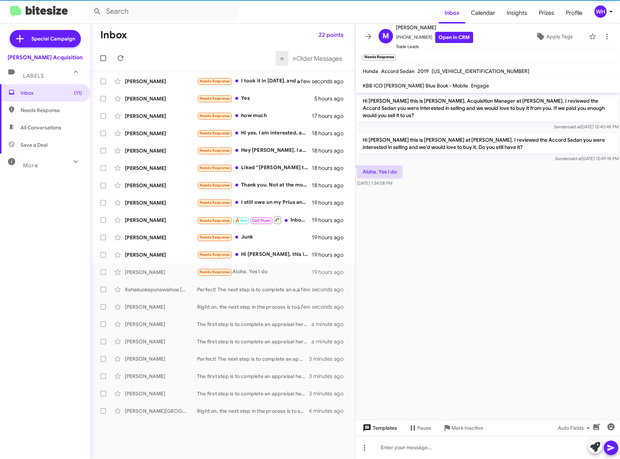
click at [378, 426] on span "Templates" at bounding box center [379, 427] width 36 height 13
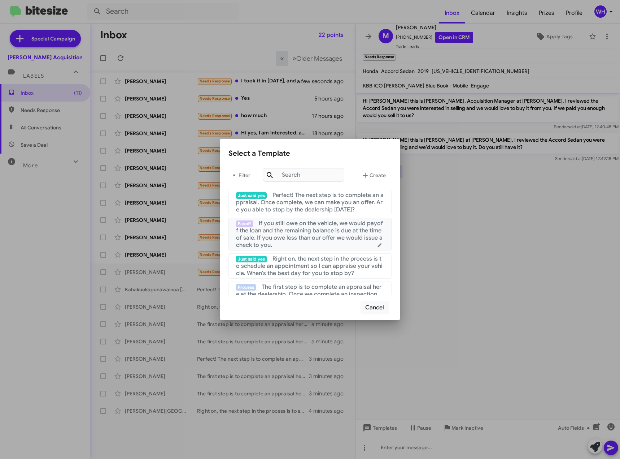
click at [306, 234] on span "If you still owe on the vehicle, we would payoff the loan and the remaining bal…" at bounding box center [309, 234] width 147 height 29
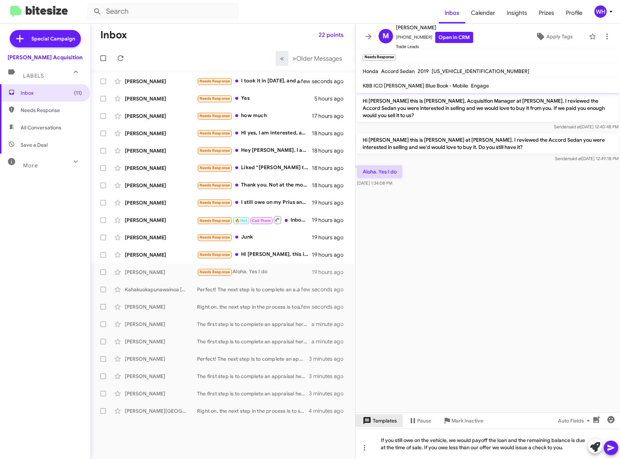
click at [383, 418] on span "Templates" at bounding box center [379, 420] width 36 height 13
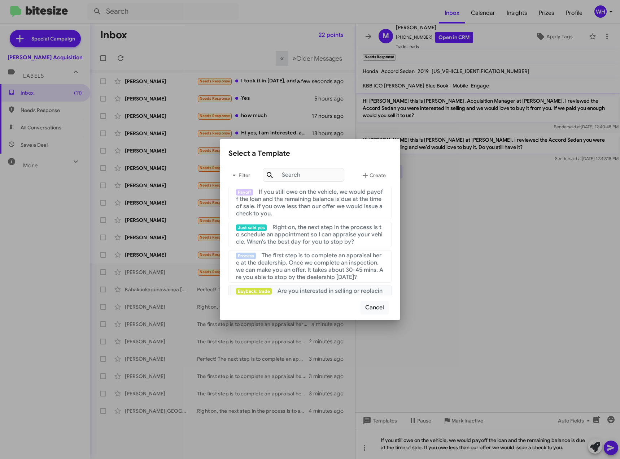
scroll to position [72, 0]
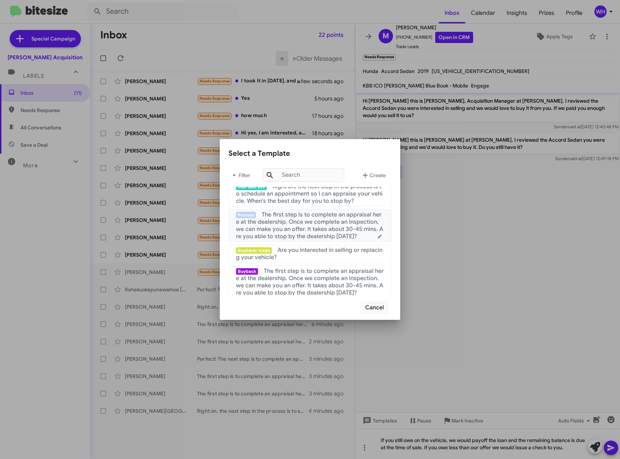
click at [278, 224] on span "The first step is to complete an appraisal here at the dealership. Once we comp…" at bounding box center [309, 225] width 147 height 29
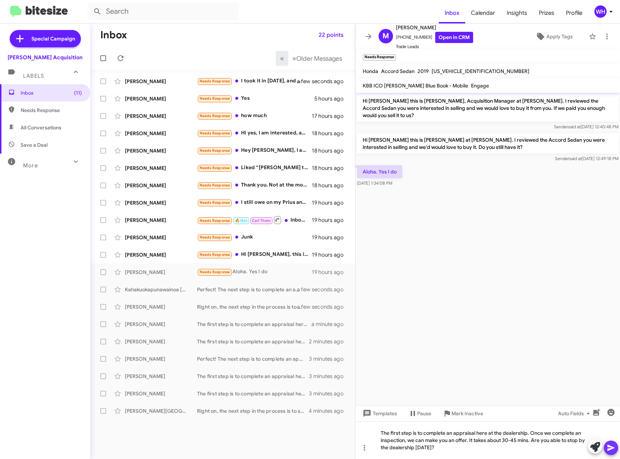
click at [613, 449] on icon at bounding box center [611, 447] width 9 height 9
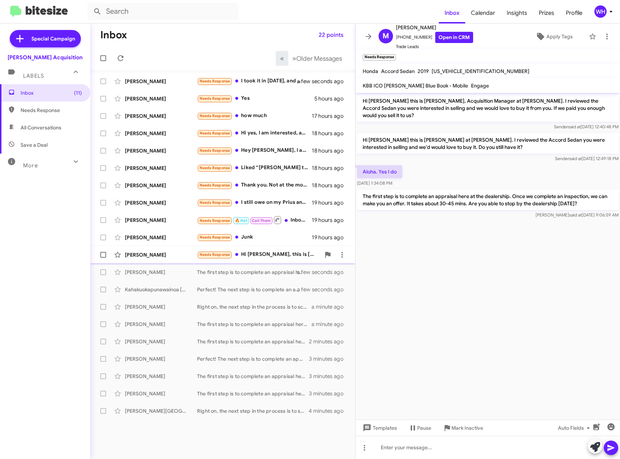
click at [153, 257] on div "[PERSON_NAME]" at bounding box center [161, 254] width 72 height 7
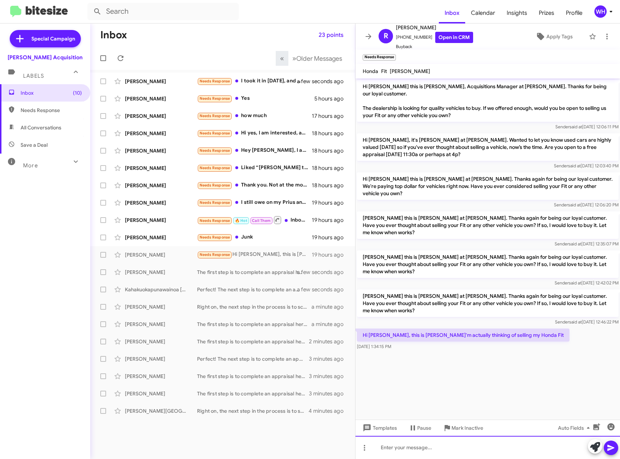
click at [400, 447] on div at bounding box center [488, 446] width 265 height 23
click at [376, 427] on span "Templates" at bounding box center [379, 427] width 36 height 13
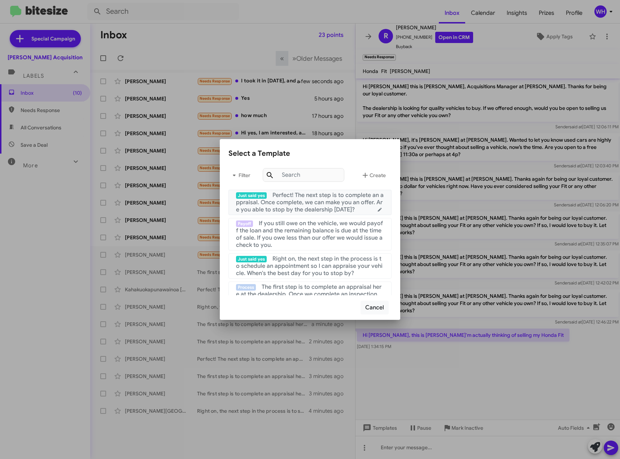
click at [284, 205] on span "Perfect! The next step is to complete an appraisal. Once complete, we can make …" at bounding box center [310, 202] width 148 height 22
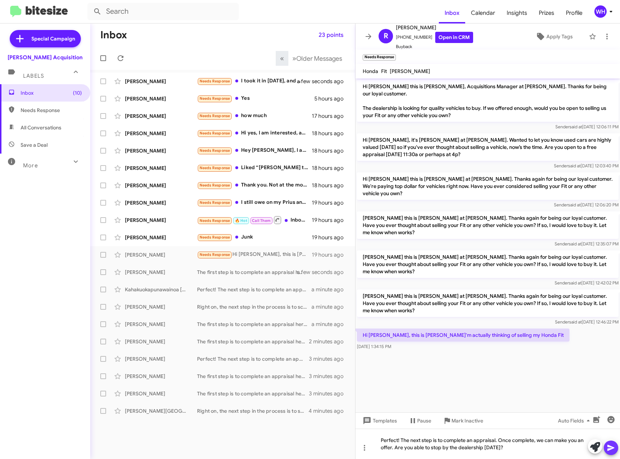
drag, startPoint x: 615, startPoint y: 450, endPoint x: 611, endPoint y: 447, distance: 5.0
click at [614, 449] on icon at bounding box center [611, 447] width 9 height 9
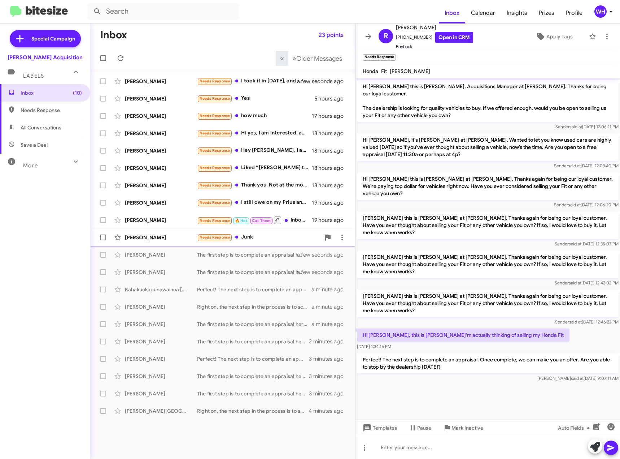
click at [153, 235] on div "[PERSON_NAME]" at bounding box center [161, 237] width 72 height 7
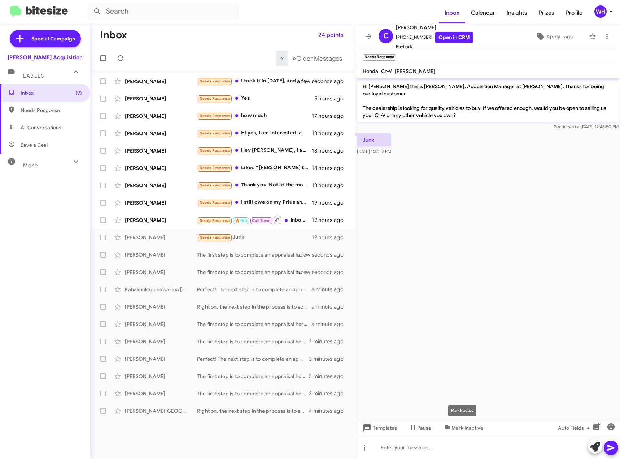
click at [469, 426] on span "Mark Inactive" at bounding box center [468, 427] width 32 height 13
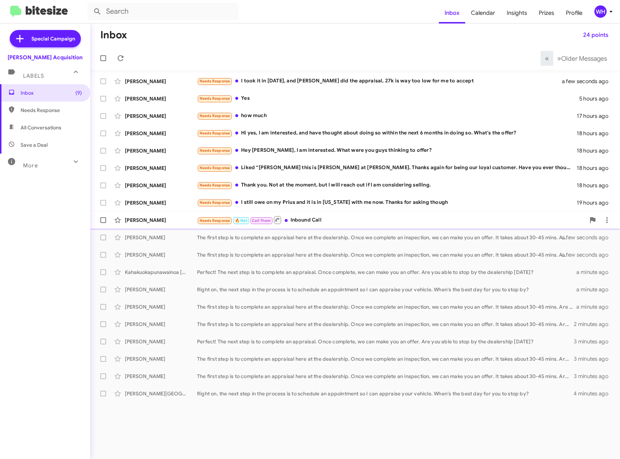
click at [158, 217] on div "[PERSON_NAME]" at bounding box center [161, 219] width 72 height 7
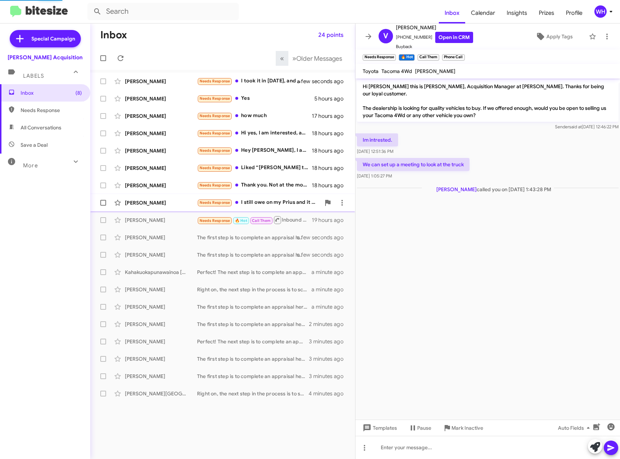
click at [147, 208] on div "[PERSON_NAME] Needs Response I still owe on my Prius and it is in [US_STATE] wi…" at bounding box center [222, 202] width 253 height 14
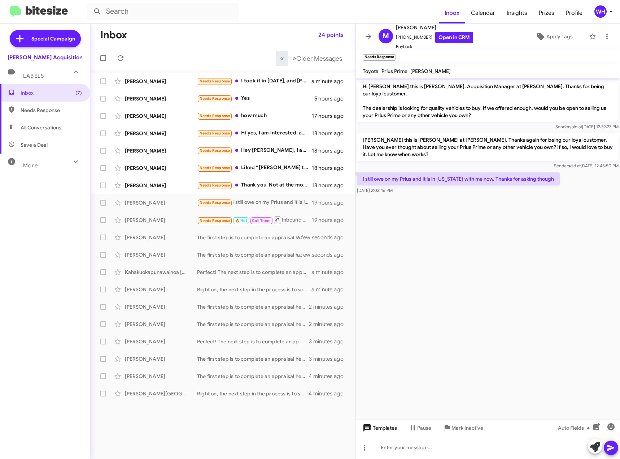
click at [386, 423] on span "Templates" at bounding box center [379, 427] width 36 height 13
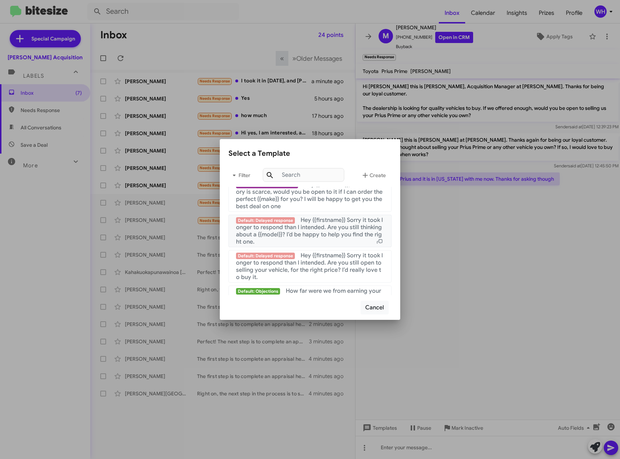
scroll to position [732, 0]
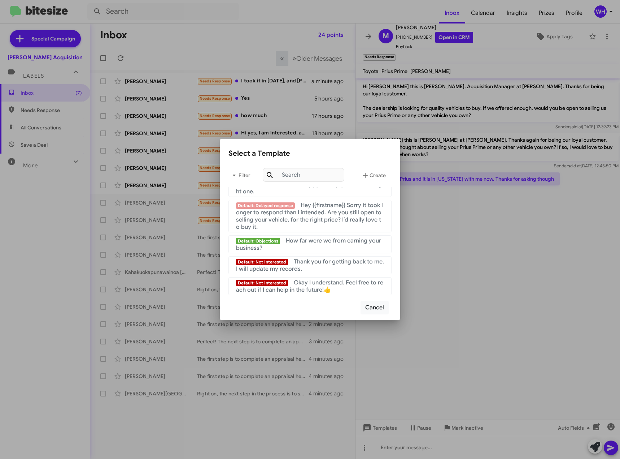
click at [327, 274] on mat-list "Default: Not Interested Okay I understand. Feel free to reach out if I can help…" at bounding box center [310, 284] width 163 height 21
click at [326, 268] on div "Default: Not Interested Thank you for getting back to me. I will update my reco…" at bounding box center [310, 265] width 148 height 14
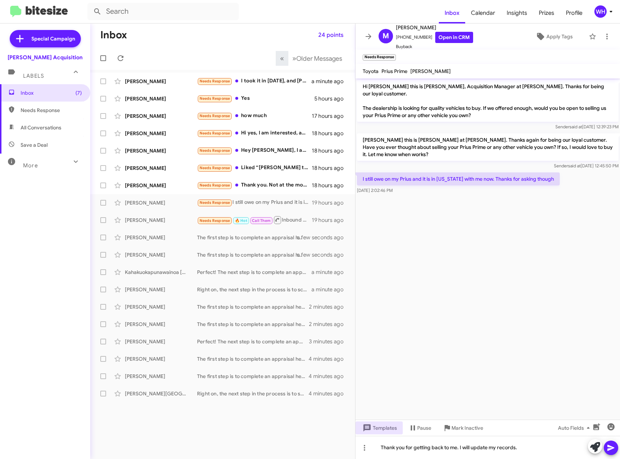
click at [615, 448] on icon at bounding box center [611, 447] width 9 height 9
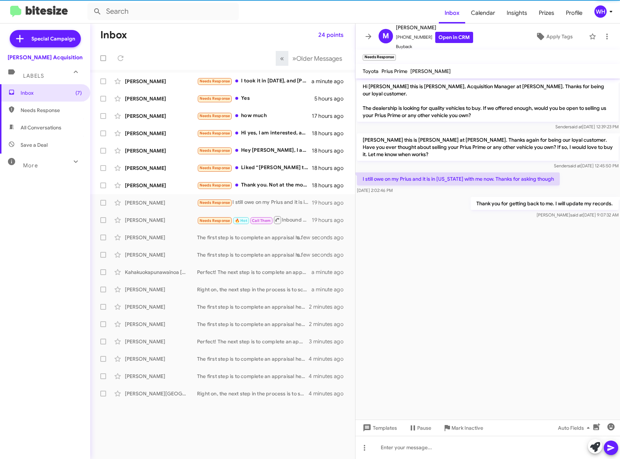
drag, startPoint x: 461, startPoint y: 422, endPoint x: 467, endPoint y: 428, distance: 8.2
click at [461, 424] on span "Mark Inactive" at bounding box center [468, 427] width 32 height 13
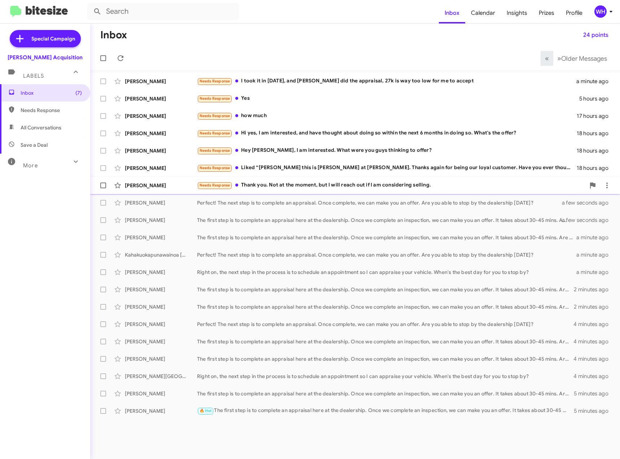
click at [154, 181] on div "[PERSON_NAME] Needs Response Thank you. Not at the moment, but I will reach out…" at bounding box center [355, 185] width 518 height 14
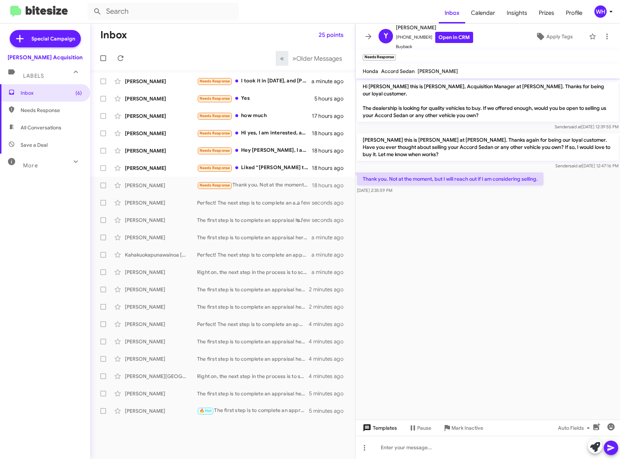
click at [394, 431] on span "Templates" at bounding box center [379, 427] width 36 height 13
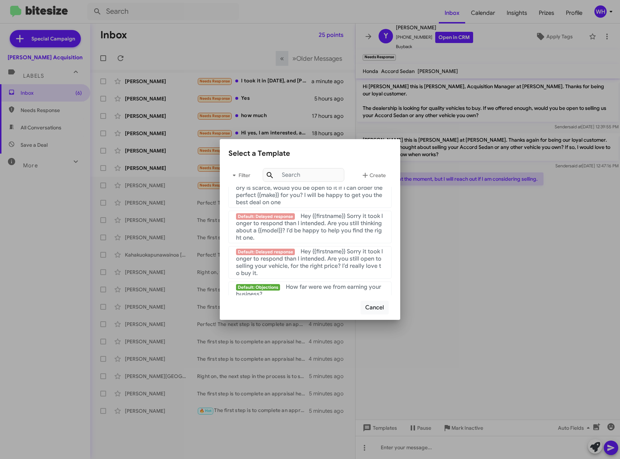
scroll to position [732, 0]
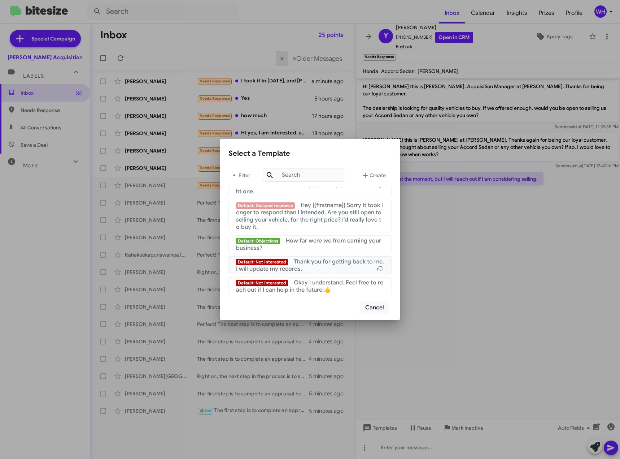
click at [321, 270] on div "Default: Not Interested Thank you for getting back to me. I will update my reco…" at bounding box center [310, 265] width 148 height 14
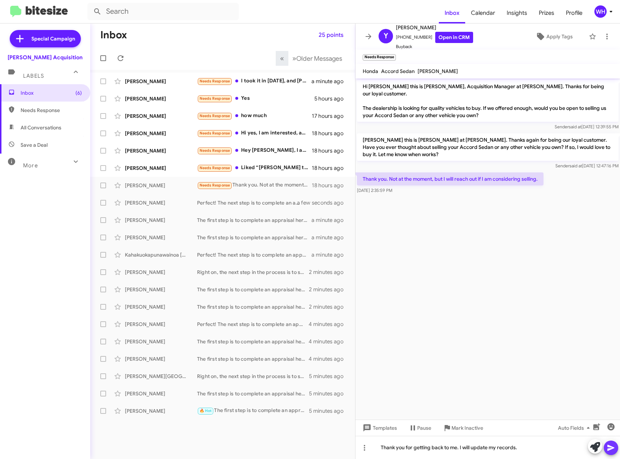
click at [609, 450] on icon at bounding box center [611, 447] width 7 height 6
click at [141, 170] on div "[PERSON_NAME]" at bounding box center [161, 167] width 72 height 7
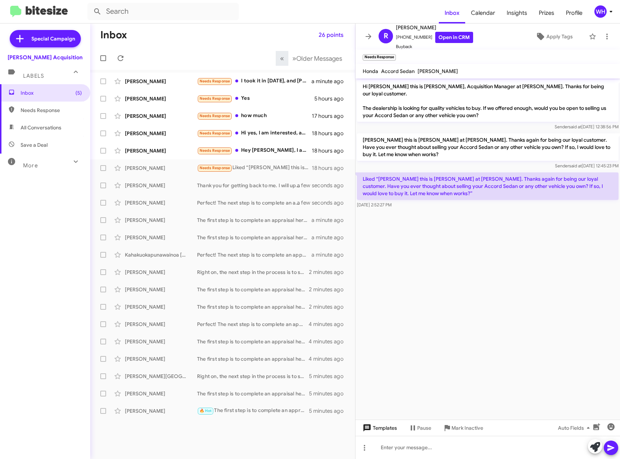
click at [389, 428] on span "Templates" at bounding box center [379, 427] width 36 height 13
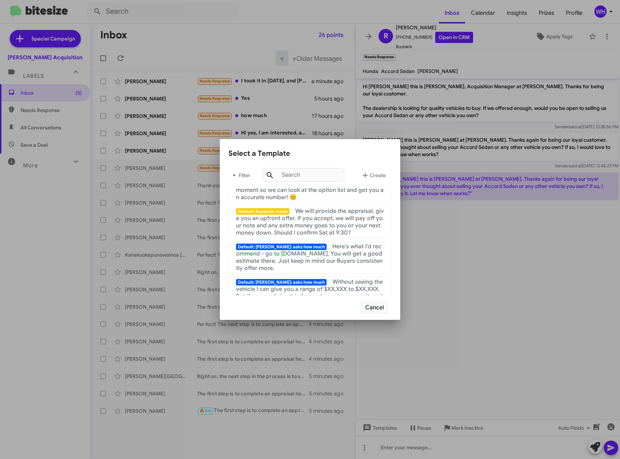
scroll to position [732, 0]
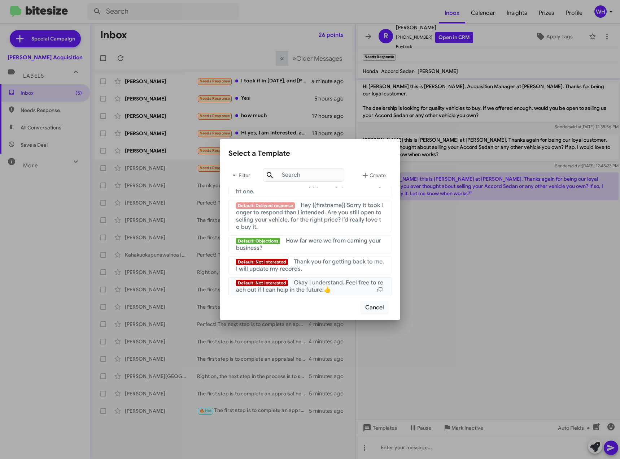
click at [310, 285] on span "Okay I understand. Feel free to reach out if I can help in the future!👍" at bounding box center [309, 286] width 147 height 14
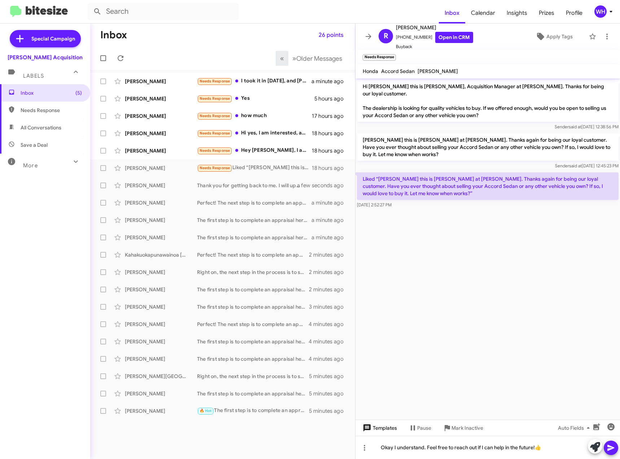
click at [375, 428] on span "Templates" at bounding box center [379, 427] width 36 height 13
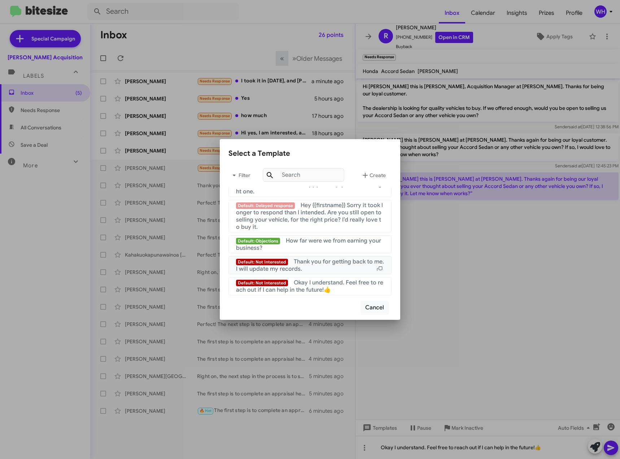
click at [324, 269] on div "Default: Not Interested Thank you for getting back to me. I will update my reco…" at bounding box center [310, 265] width 148 height 14
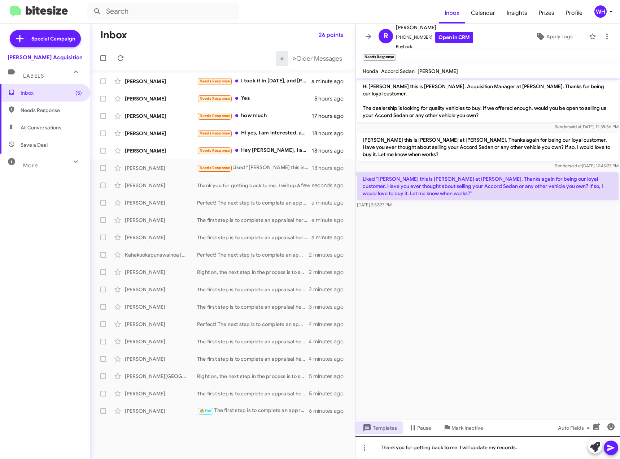
click at [611, 445] on icon at bounding box center [611, 447] width 9 height 9
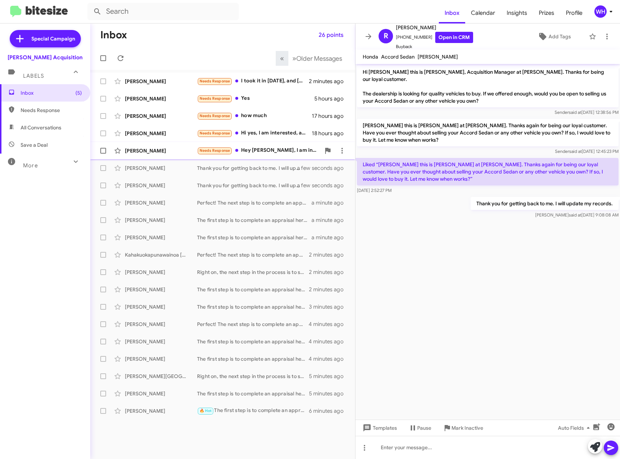
click at [150, 152] on div "[PERSON_NAME]" at bounding box center [161, 150] width 72 height 7
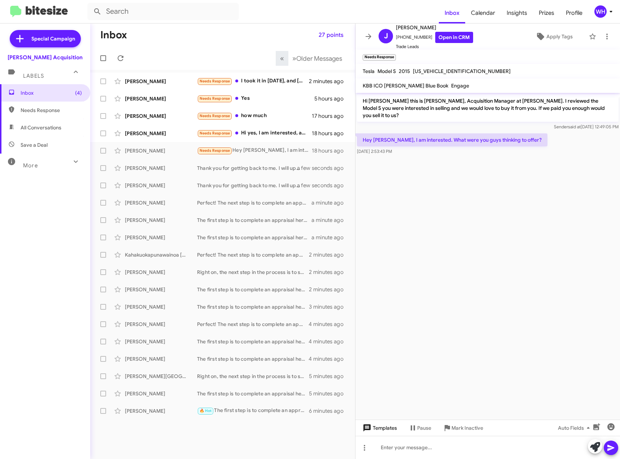
click at [387, 431] on span "Templates" at bounding box center [379, 427] width 36 height 13
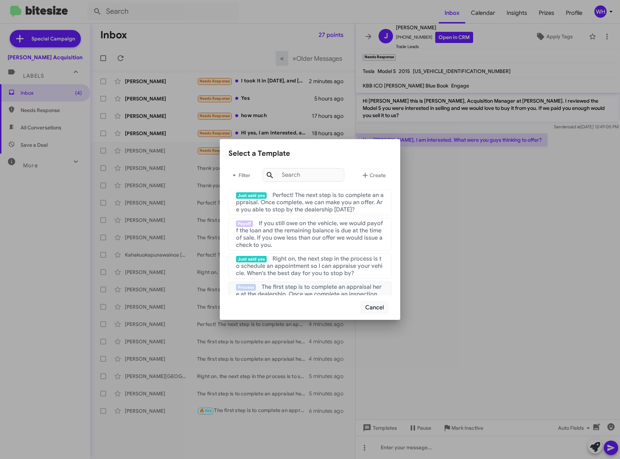
click at [288, 287] on span "The first step is to complete an appraisal here at the dealership. Once we comp…" at bounding box center [309, 297] width 147 height 29
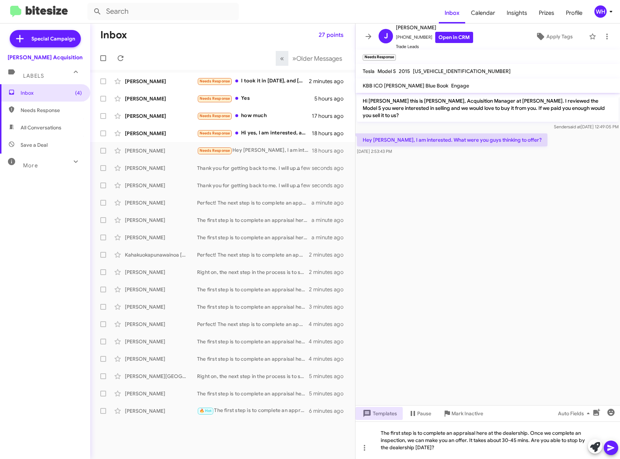
click at [616, 447] on button at bounding box center [611, 447] width 14 height 14
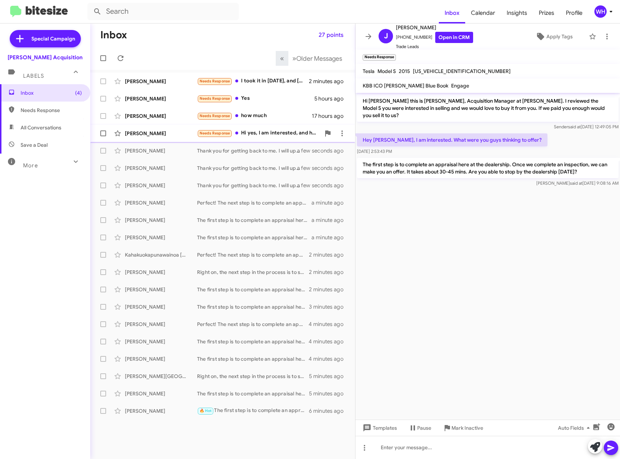
click at [153, 134] on div "[PERSON_NAME]" at bounding box center [161, 133] width 72 height 7
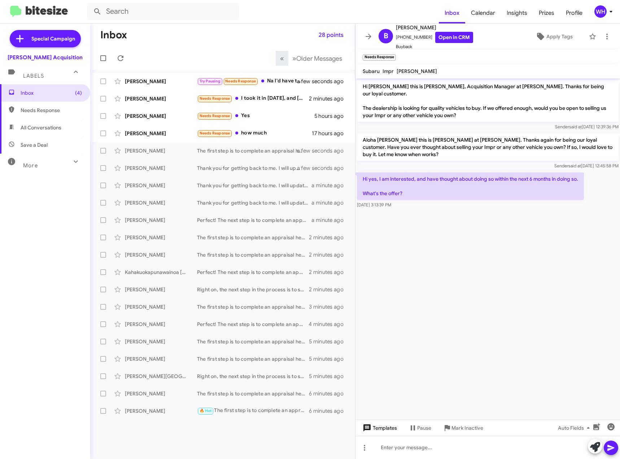
click at [390, 430] on span "Templates" at bounding box center [379, 427] width 36 height 13
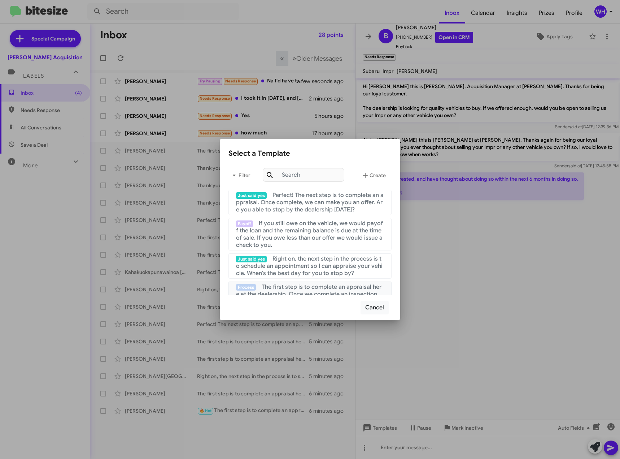
click at [293, 289] on span "The first step is to complete an appraisal here at the dealership. Once we comp…" at bounding box center [309, 297] width 147 height 29
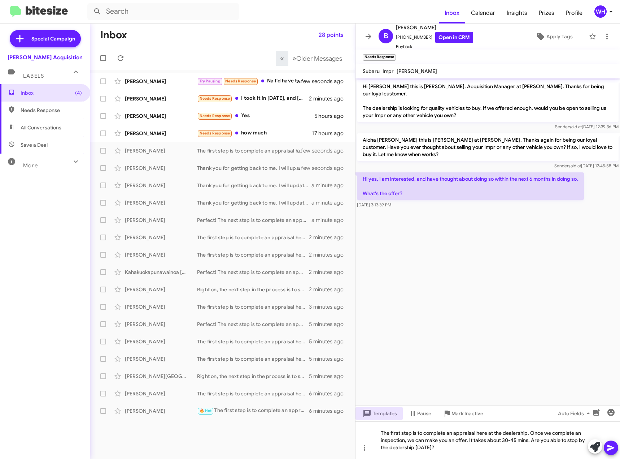
drag, startPoint x: 614, startPoint y: 455, endPoint x: 613, endPoint y: 446, distance: 8.7
click at [613, 454] on button at bounding box center [611, 447] width 14 height 14
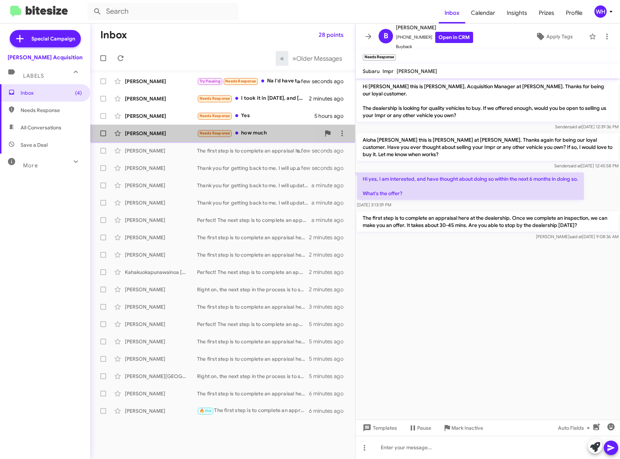
click at [152, 140] on span "Etricson [PERSON_NAME] Needs Response how much 17 hours ago" at bounding box center [222, 133] width 265 height 17
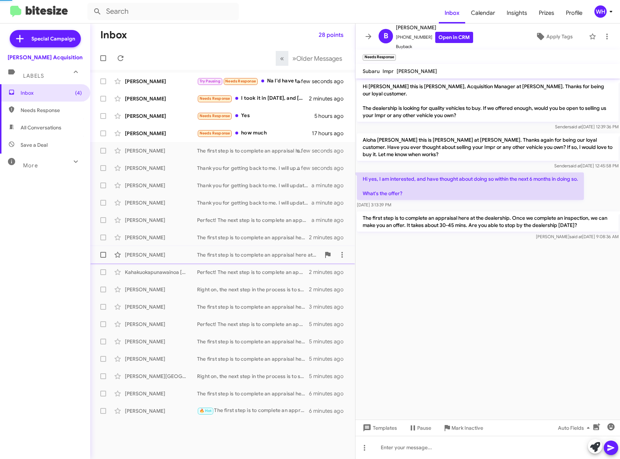
scroll to position [84, 0]
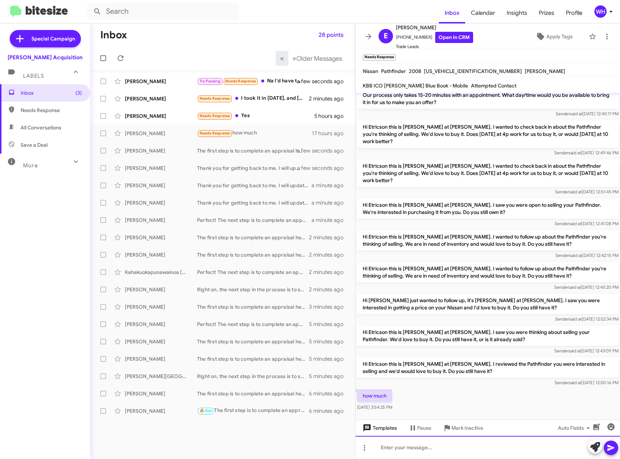
click at [378, 436] on div at bounding box center [488, 446] width 265 height 23
click at [385, 428] on span "Templates" at bounding box center [379, 427] width 36 height 13
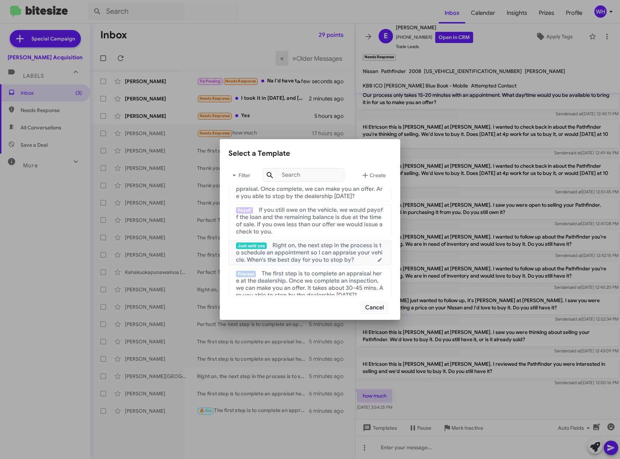
scroll to position [36, 0]
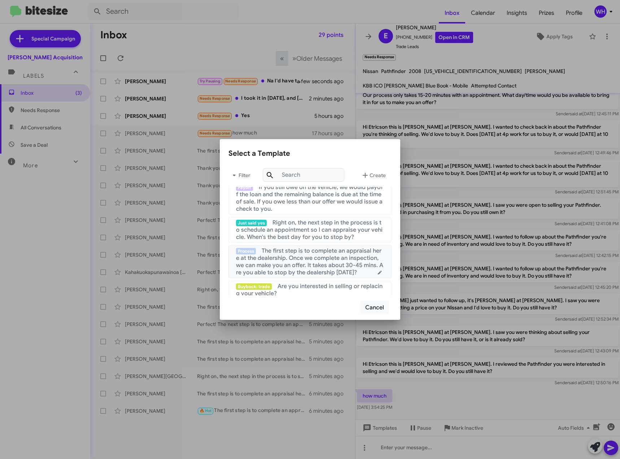
click at [299, 256] on span "The first step is to complete an appraisal here at the dealership. Once we comp…" at bounding box center [309, 261] width 147 height 29
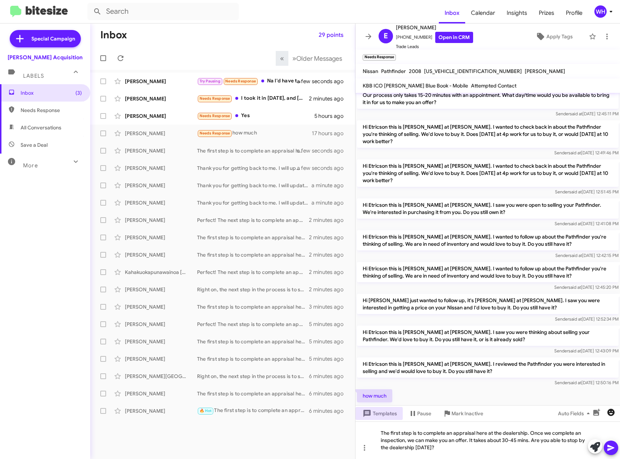
click at [611, 445] on icon at bounding box center [611, 447] width 9 height 9
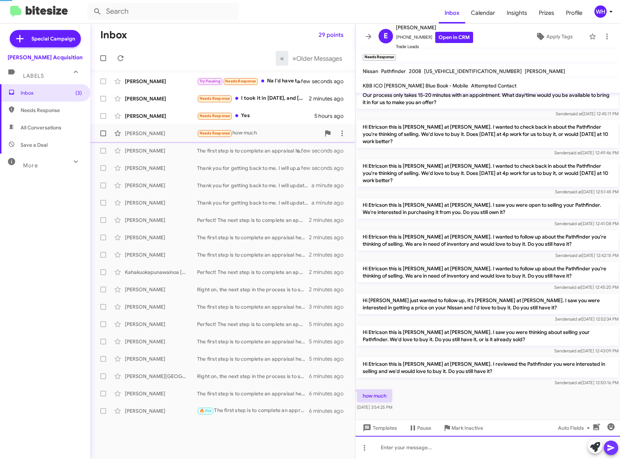
scroll to position [0, 0]
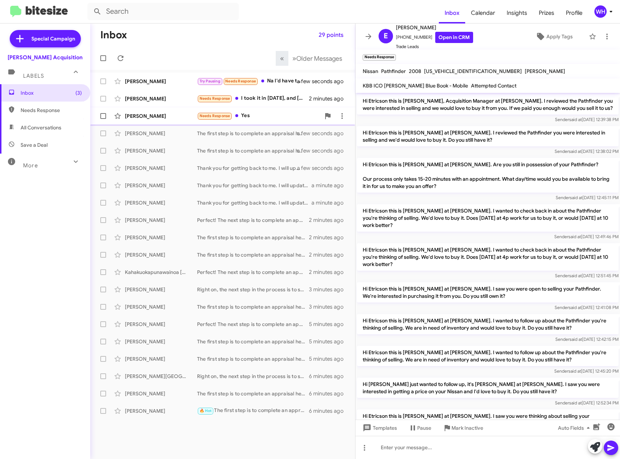
click at [131, 119] on div "[PERSON_NAME]" at bounding box center [161, 115] width 72 height 7
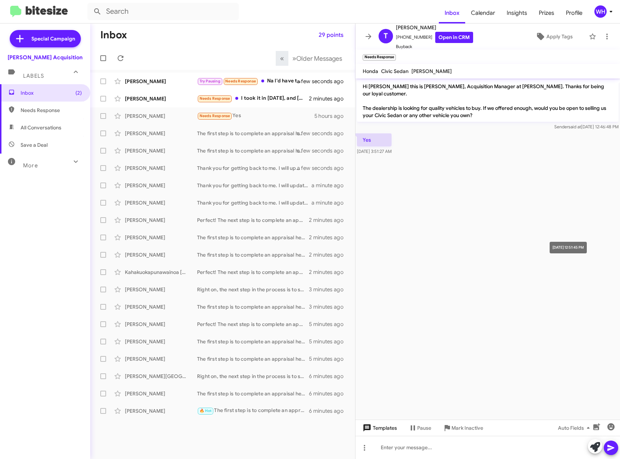
click at [383, 428] on span "Templates" at bounding box center [379, 427] width 36 height 13
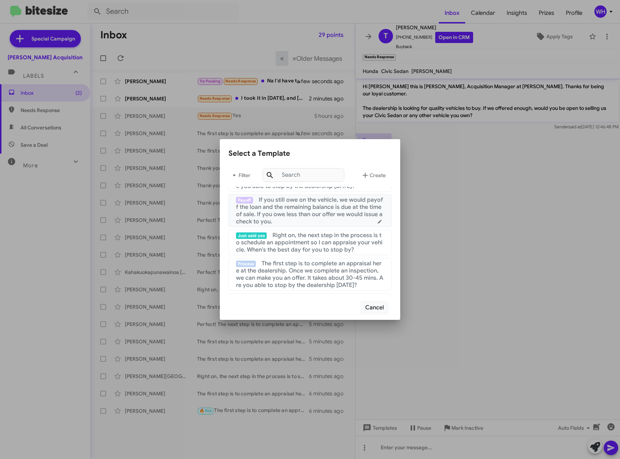
scroll to position [36, 0]
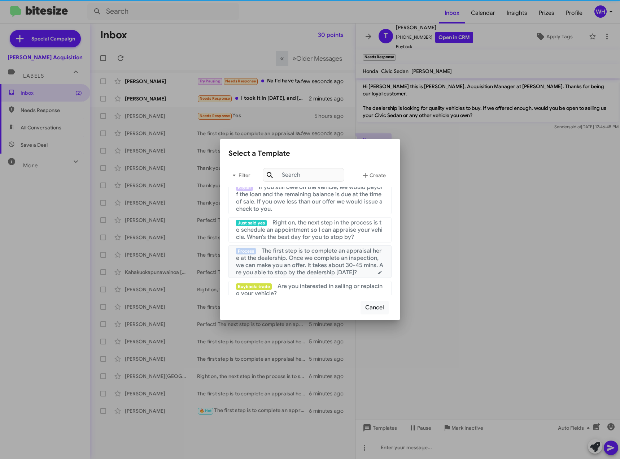
drag, startPoint x: 298, startPoint y: 264, endPoint x: 306, endPoint y: 265, distance: 8.0
click at [298, 263] on span "The first step is to complete an appraisal here at the dealership. Once we comp…" at bounding box center [309, 261] width 147 height 29
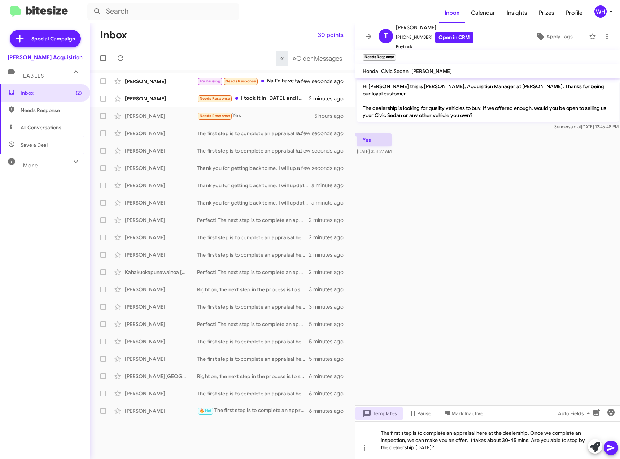
click at [617, 451] on button at bounding box center [611, 447] width 14 height 14
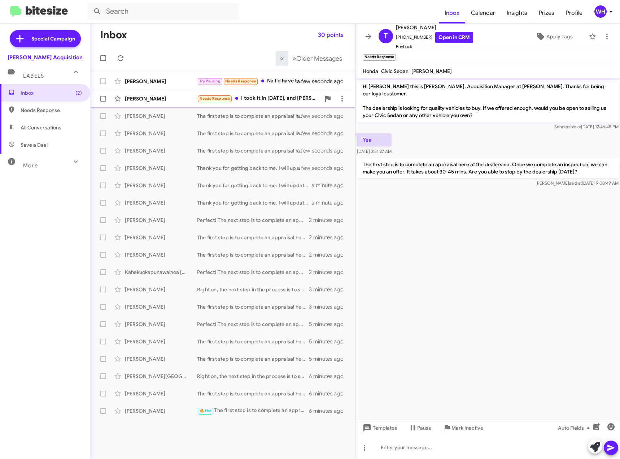
click at [142, 104] on div "[PERSON_NAME] Needs Response I took it in [DATE], and [PERSON_NAME] did the app…" at bounding box center [222, 98] width 253 height 14
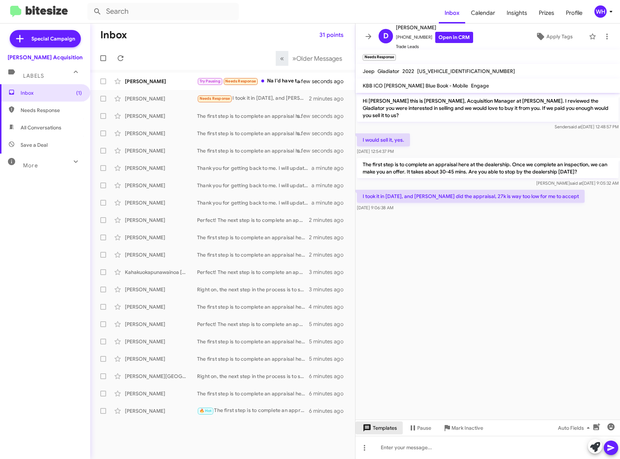
click at [378, 430] on span "Templates" at bounding box center [379, 427] width 36 height 13
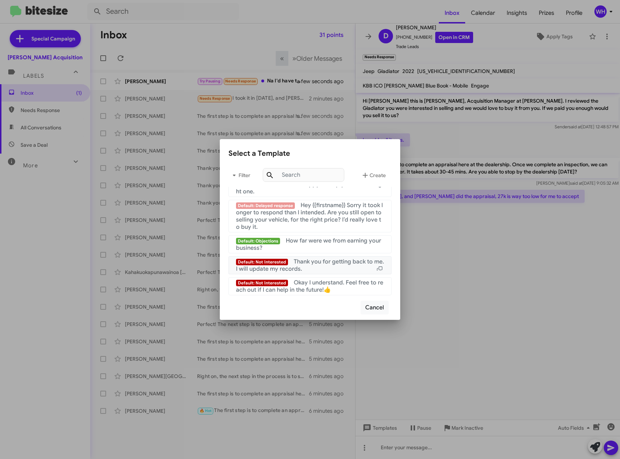
scroll to position [732, 0]
click at [302, 269] on span "Thank you for getting back to me. I will update my records." at bounding box center [310, 265] width 148 height 14
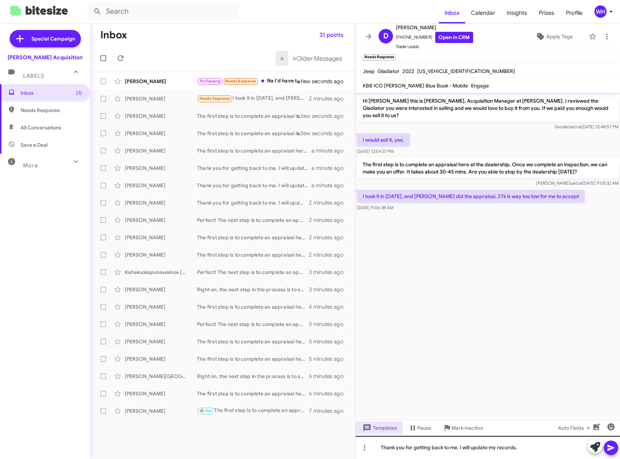
drag, startPoint x: 607, startPoint y: 449, endPoint x: 548, endPoint y: 447, distance: 59.3
click at [607, 449] on icon at bounding box center [611, 447] width 9 height 9
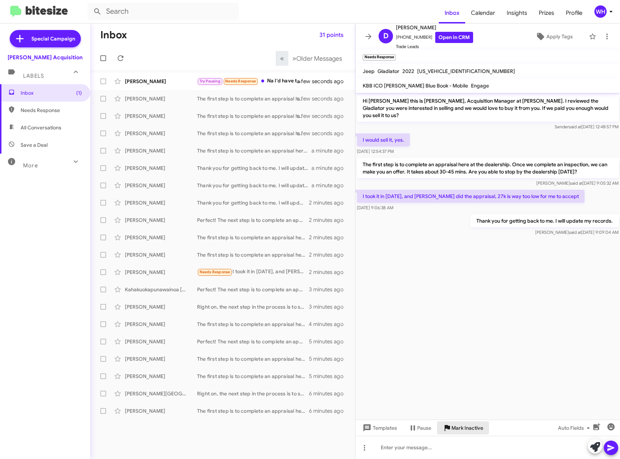
click at [456, 431] on span "Mark Inactive" at bounding box center [468, 427] width 32 height 13
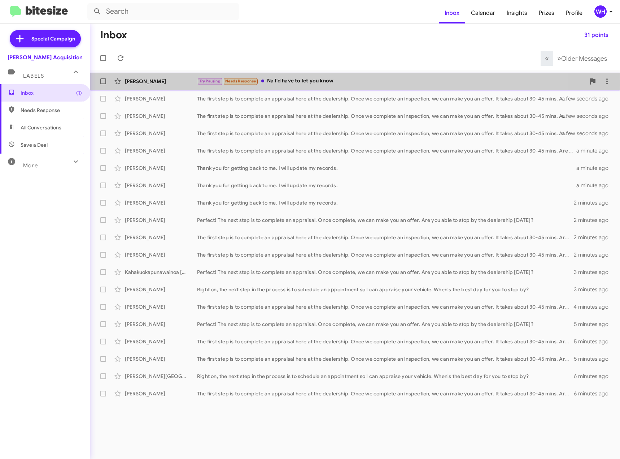
click at [135, 83] on div "[PERSON_NAME]" at bounding box center [161, 81] width 72 height 7
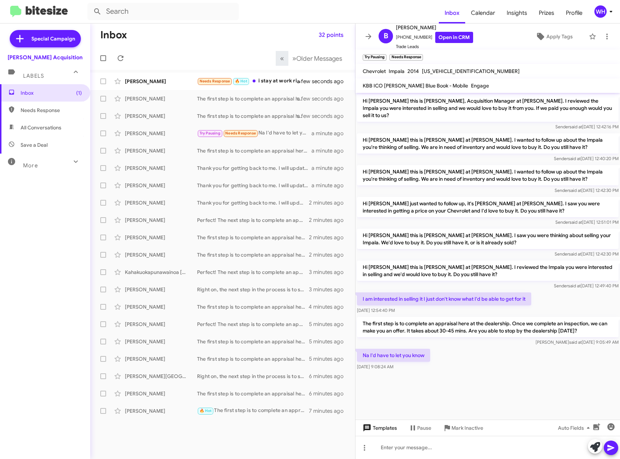
click at [395, 430] on span "Templates" at bounding box center [379, 427] width 36 height 13
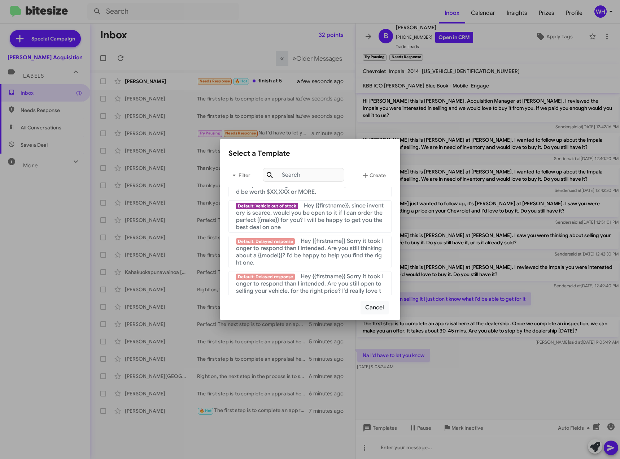
scroll to position [732, 0]
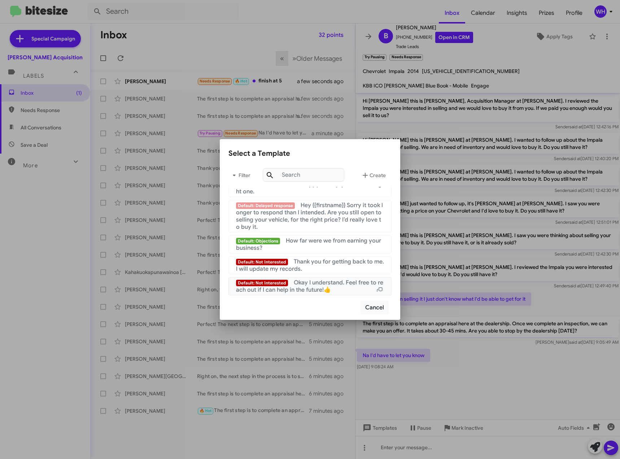
click at [315, 279] on span "Okay I understand. Feel free to reach out if I can help in the future!👍" at bounding box center [309, 286] width 147 height 14
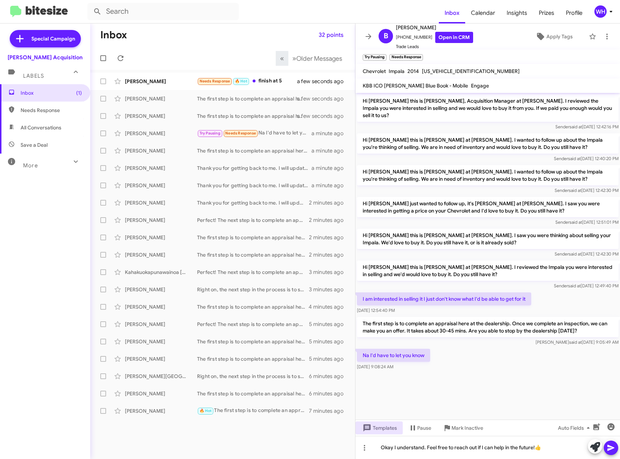
click at [617, 448] on button at bounding box center [611, 447] width 14 height 14
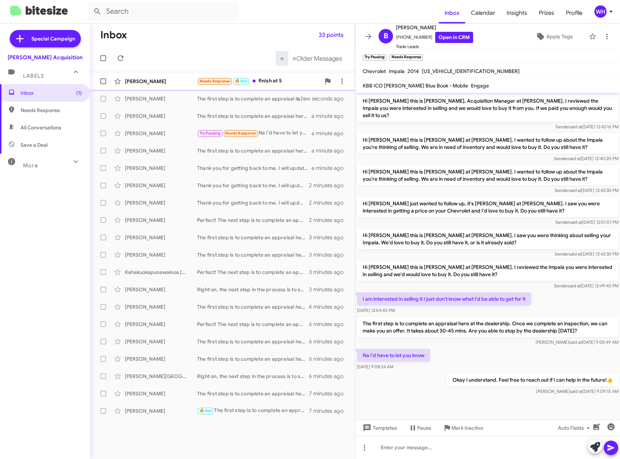
click at [156, 77] on div "Etricson [PERSON_NAME] Needs Response 🔥 Hot finish at 5 a few seconds ago" at bounding box center [222, 81] width 253 height 14
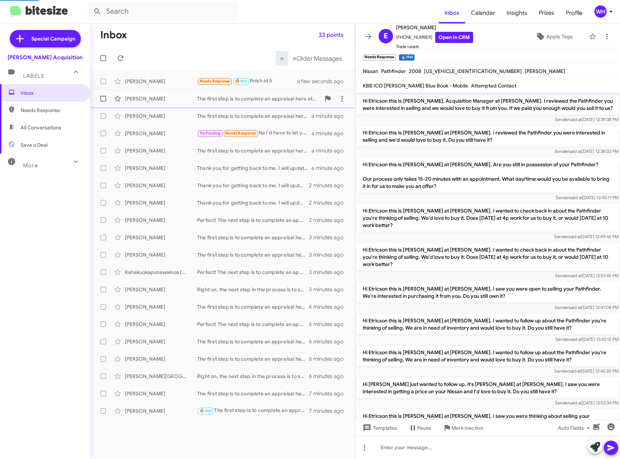
scroll to position [185, 0]
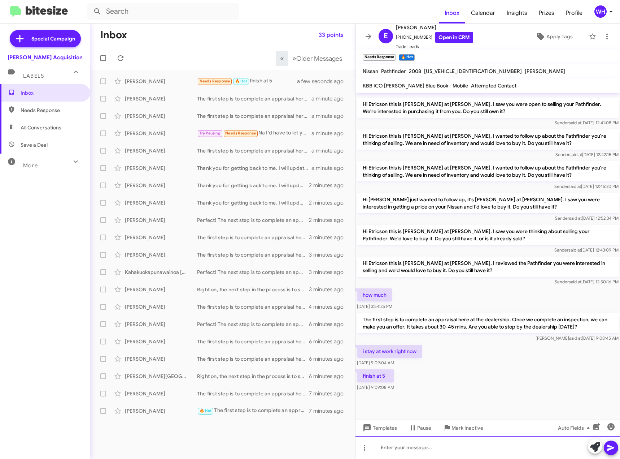
click at [419, 443] on div at bounding box center [488, 446] width 265 height 23
click at [610, 450] on icon at bounding box center [611, 447] width 9 height 9
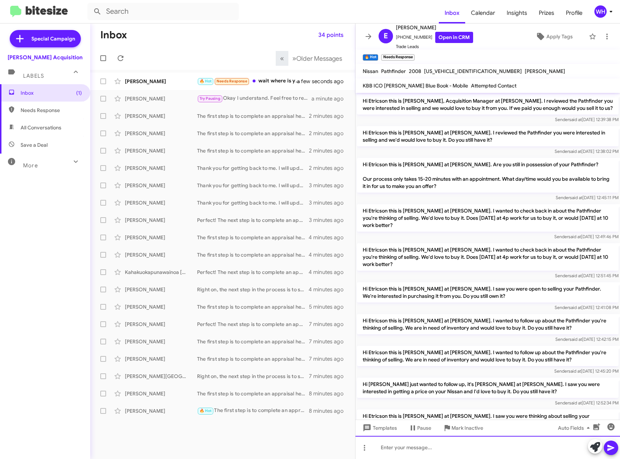
scroll to position [0, 0]
click at [132, 79] on div "[PERSON_NAME]" at bounding box center [161, 81] width 72 height 7
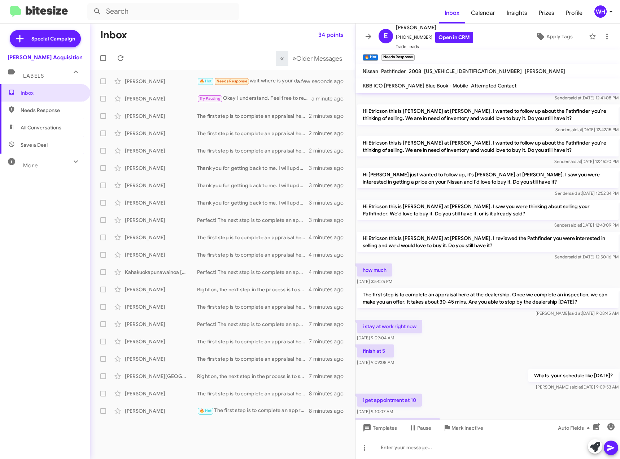
scroll to position [264, 0]
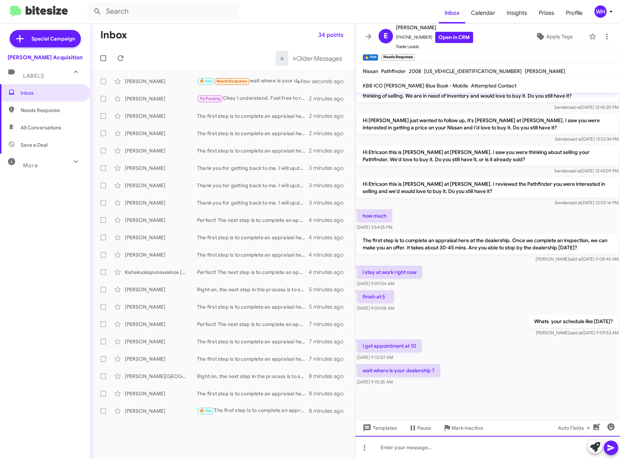
click at [440, 447] on div at bounding box center [488, 446] width 265 height 23
click at [424, 449] on div at bounding box center [488, 446] width 265 height 23
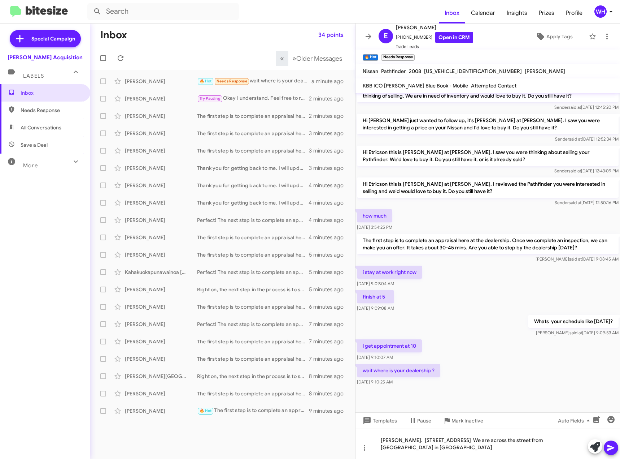
click at [611, 442] on span at bounding box center [611, 447] width 9 height 14
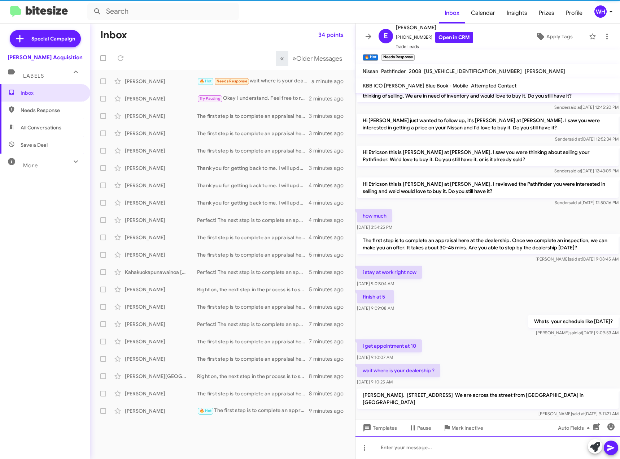
scroll to position [0, 0]
